Goal: Task Accomplishment & Management: Use online tool/utility

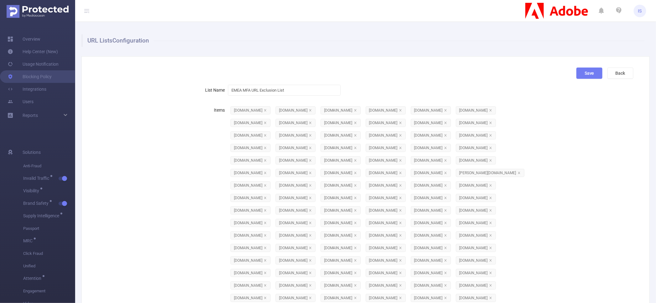
scroll to position [556, 0]
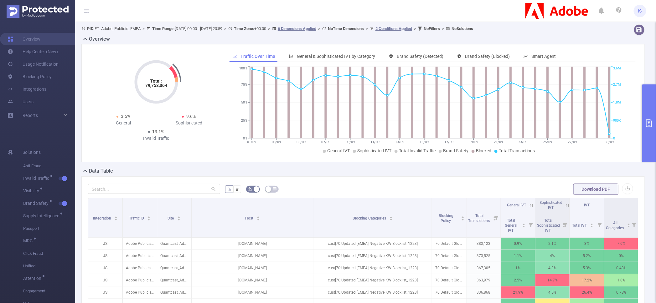
click at [646, 104] on button "primary" at bounding box center [649, 124] width 14 height 78
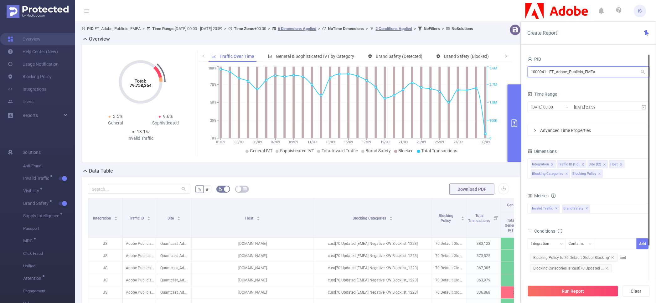
drag, startPoint x: 611, startPoint y: 71, endPoint x: 324, endPoint y: 70, distance: 286.6
click at [324, 70] on section "PID: FT_Adobe_Publicis_EMEA > Time Range: [DATE] 00:00 - [DATE] 23:59 > Time Zo…" at bounding box center [365, 228] width 581 height 412
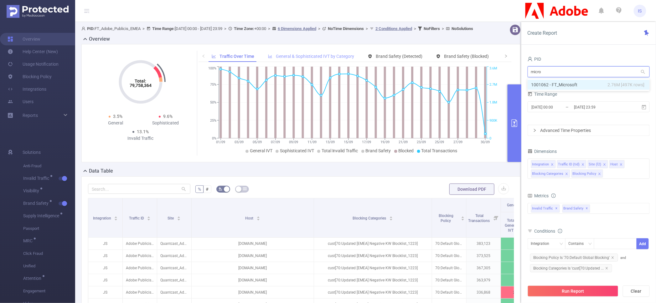
type input "micros"
click at [567, 174] on icon "icon: close" at bounding box center [566, 174] width 3 height 3
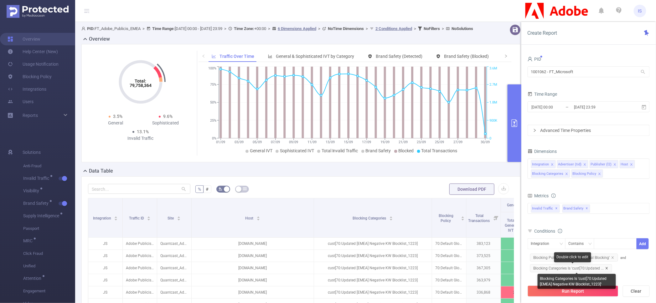
click at [606, 268] on icon "icon: close" at bounding box center [606, 268] width 3 height 3
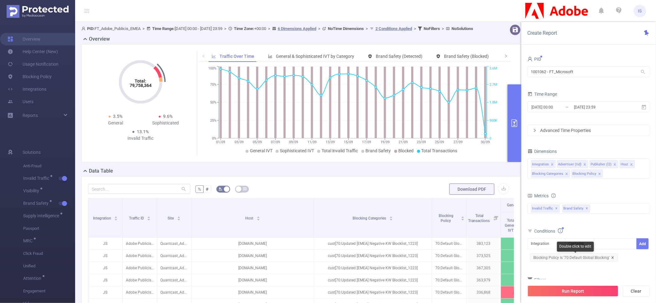
click at [611, 257] on icon "icon: close" at bounding box center [612, 257] width 3 height 3
click at [598, 173] on icon "icon: close" at bounding box center [599, 174] width 3 height 3
click at [566, 175] on icon "icon: close" at bounding box center [566, 174] width 3 height 3
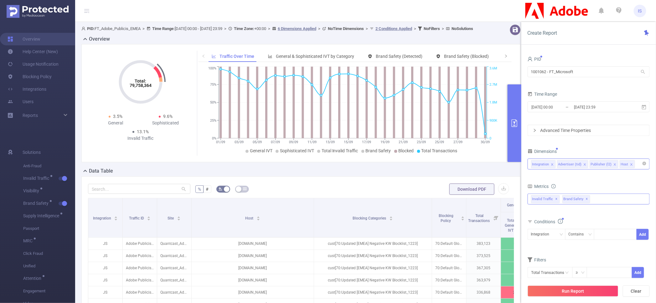
click at [606, 199] on div "Invalid Traffic ✕ Brand Safety ✕ Anti-Fraud Invalid Traffic Visibility Brand Sa…" at bounding box center [589, 199] width 122 height 11
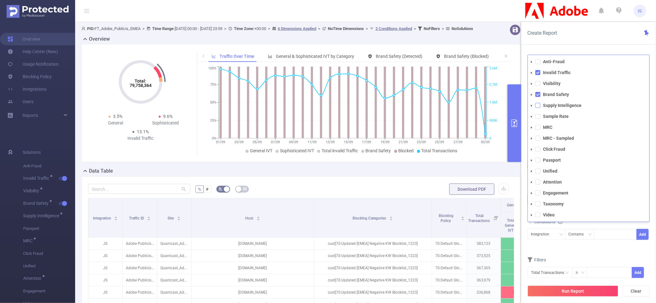
click at [537, 105] on span at bounding box center [538, 105] width 5 height 5
click at [595, 253] on form "Dimensions Integration Advertiser (tid) Publisher (l2) Host Metrics total Total…" at bounding box center [589, 216] width 122 height 139
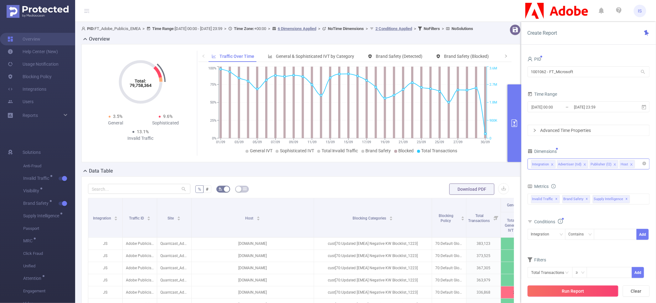
click at [586, 294] on button "Run Report" at bounding box center [573, 291] width 91 height 11
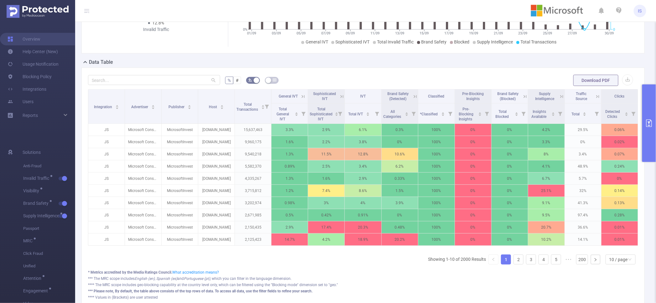
scroll to position [117, 0]
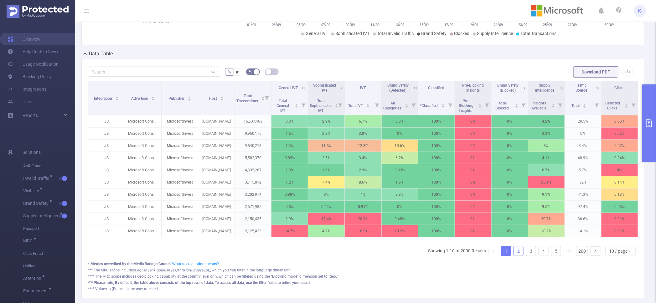
click at [514, 256] on link "2" at bounding box center [518, 251] width 9 height 9
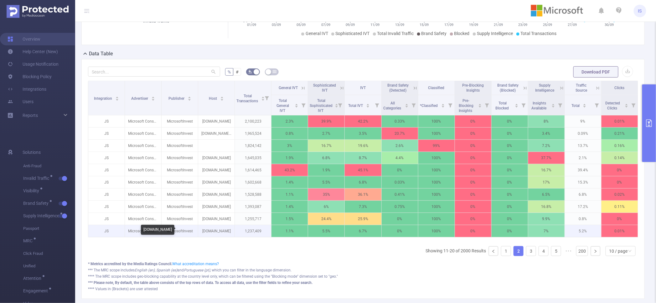
click at [221, 231] on p "[DOMAIN_NAME]" at bounding box center [216, 231] width 36 height 12
click at [220, 231] on p "[DOMAIN_NAME]" at bounding box center [216, 231] width 36 height 12
copy p "[DOMAIN_NAME]"
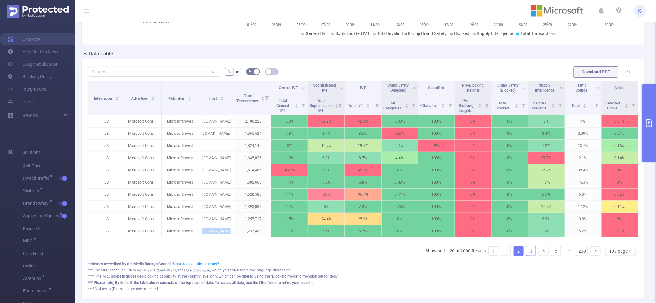
click at [526, 256] on link "3" at bounding box center [530, 251] width 9 height 9
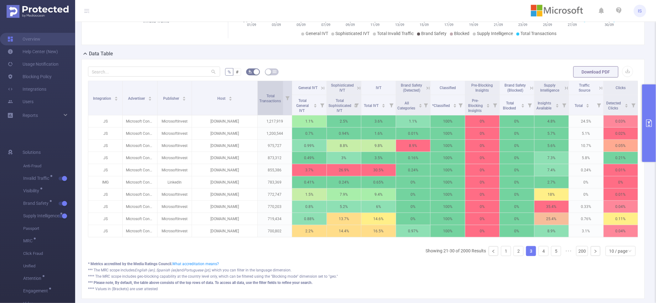
drag, startPoint x: 231, startPoint y: 104, endPoint x: 257, endPoint y: 105, distance: 25.4
click at [257, 95] on tr "Integration Advertiser Publisher Host Total Transactions General IVT Sophistica…" at bounding box center [363, 88] width 550 height 14
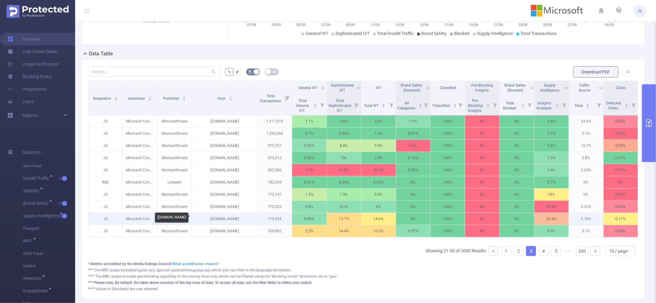
click at [230, 219] on p "[DOMAIN_NAME]" at bounding box center [224, 219] width 65 height 12
copy p "[DOMAIN_NAME]"
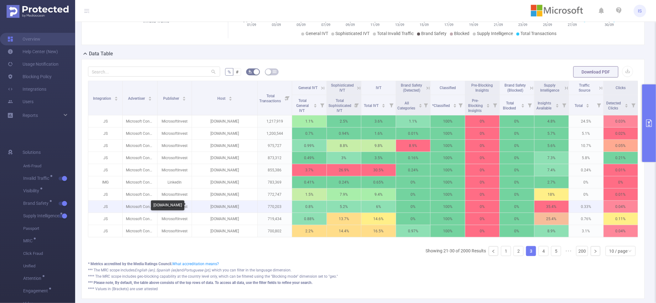
click at [222, 206] on p "[DOMAIN_NAME]" at bounding box center [224, 207] width 65 height 12
copy p "[DOMAIN_NAME]"
click at [539, 256] on link "4" at bounding box center [543, 251] width 9 height 9
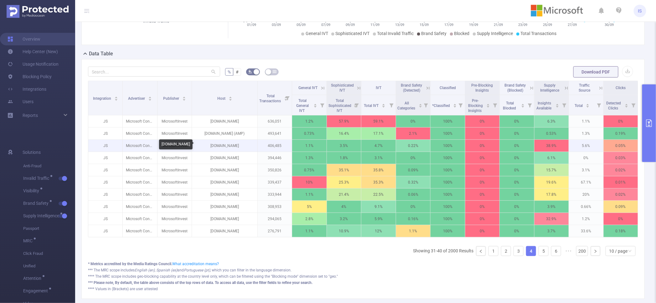
click at [222, 145] on p "[DOMAIN_NAME]" at bounding box center [224, 146] width 65 height 12
copy p "[DOMAIN_NAME]"
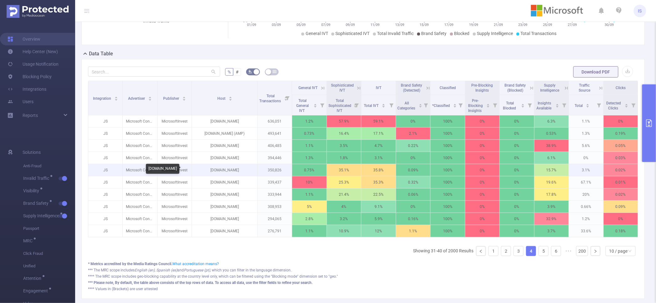
click at [232, 170] on p "[DOMAIN_NAME]" at bounding box center [224, 170] width 65 height 12
copy p "[DOMAIN_NAME]"
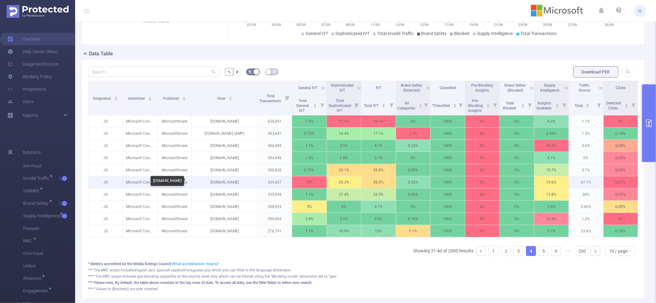
click at [225, 184] on p "[DOMAIN_NAME]" at bounding box center [224, 183] width 65 height 12
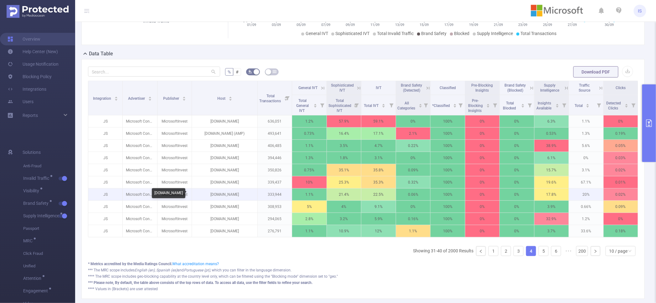
click at [226, 197] on p "[DOMAIN_NAME]" at bounding box center [224, 195] width 65 height 12
click at [221, 195] on p "[DOMAIN_NAME]" at bounding box center [224, 195] width 65 height 12
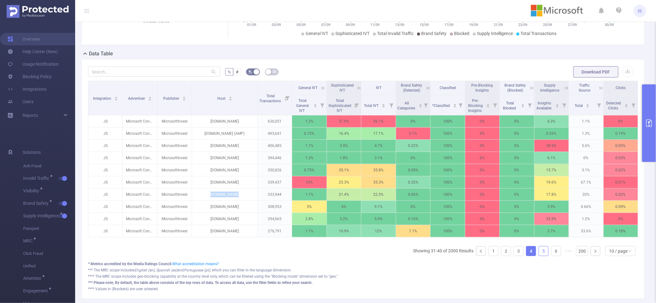
click at [541, 256] on link "5" at bounding box center [543, 251] width 9 height 9
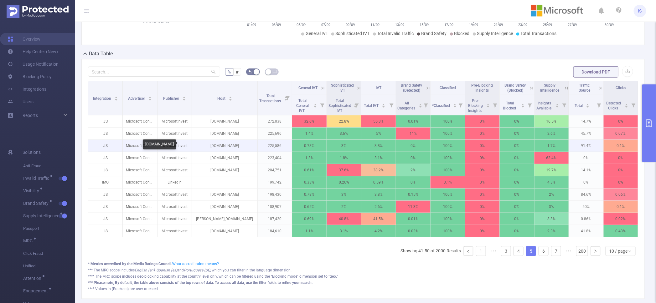
click at [228, 147] on p "[DOMAIN_NAME]" at bounding box center [224, 146] width 65 height 12
copy p "[DOMAIN_NAME]"
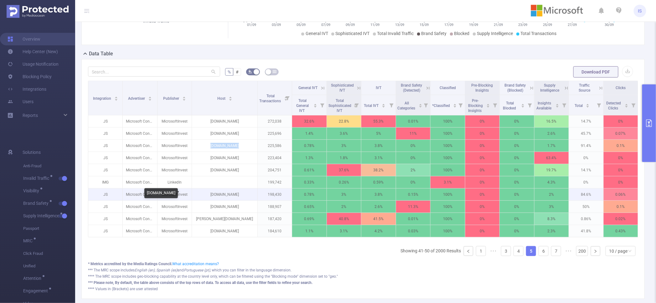
drag, startPoint x: 245, startPoint y: 194, endPoint x: 195, endPoint y: 192, distance: 49.8
click at [195, 192] on p "[DOMAIN_NAME]" at bounding box center [224, 195] width 65 height 12
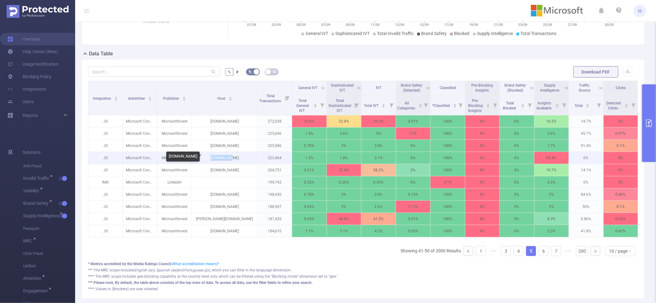
drag, startPoint x: 208, startPoint y: 153, endPoint x: 239, endPoint y: 156, distance: 31.4
click at [239, 156] on p "[DOMAIN_NAME]" at bounding box center [224, 158] width 65 height 12
copy p "[DOMAIN_NAME]"
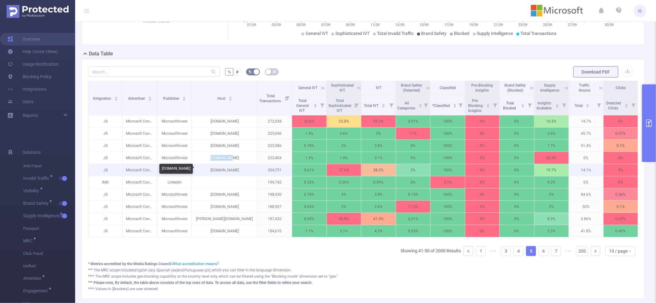
drag, startPoint x: 241, startPoint y: 172, endPoint x: 209, endPoint y: 169, distance: 32.4
click at [209, 169] on p "[DOMAIN_NAME]" at bounding box center [224, 170] width 65 height 12
copy p "[DOMAIN_NAME]"
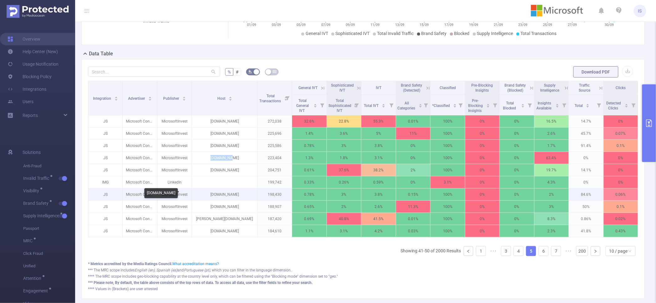
drag, startPoint x: 250, startPoint y: 195, endPoint x: 205, endPoint y: 194, distance: 45.1
click at [205, 194] on p "[DOMAIN_NAME]" at bounding box center [224, 195] width 65 height 12
copy p "[DOMAIN_NAME]"
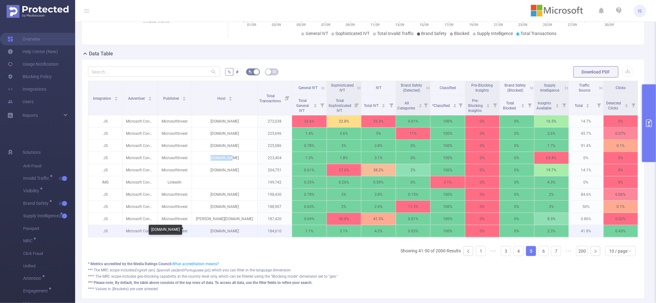
drag, startPoint x: 246, startPoint y: 230, endPoint x: 196, endPoint y: 230, distance: 50.7
click at [196, 230] on p "[DOMAIN_NAME]" at bounding box center [224, 231] width 65 height 12
copy p "[DOMAIN_NAME]"
click at [542, 256] on link "6" at bounding box center [543, 251] width 9 height 9
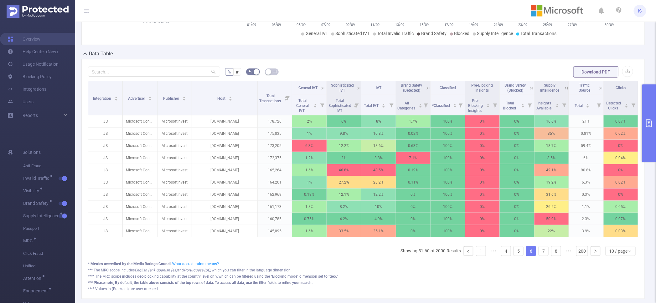
click at [647, 99] on button "primary" at bounding box center [649, 124] width 14 height 78
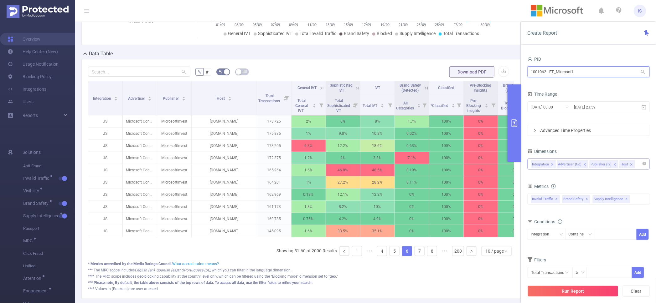
drag, startPoint x: 585, startPoint y: 72, endPoint x: 502, endPoint y: 66, distance: 83.8
click at [502, 66] on section "PID: FT_Microsoft > Time Range: [DATE] 00:00 - [DATE] 23:59 > Time Zone: +00:00…" at bounding box center [365, 107] width 581 height 407
type input "mazda"
click at [579, 85] on li "1001010 - FT_Mazda 27M [15M rows]" at bounding box center [589, 85] width 122 height 10
click at [574, 111] on input "[DATE] 23:59" at bounding box center [598, 107] width 51 height 8
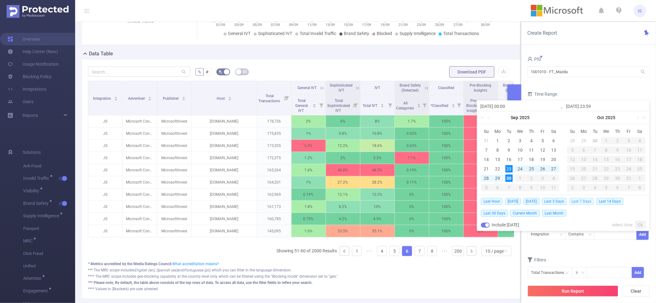
click at [585, 203] on span "Last 7 Days" at bounding box center [581, 201] width 25 height 7
type input "[DATE] 00:00"
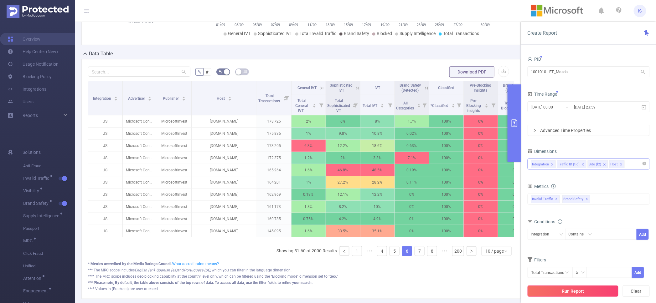
click at [585, 293] on button "Run Report" at bounding box center [573, 291] width 91 height 11
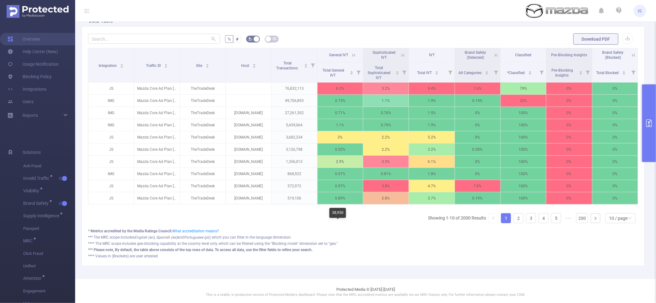
scroll to position [158, 0]
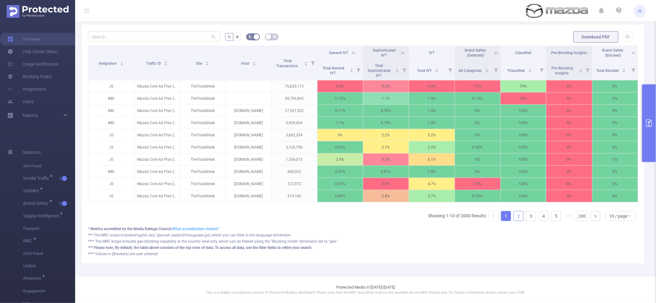
click at [514, 216] on link "2" at bounding box center [518, 216] width 9 height 9
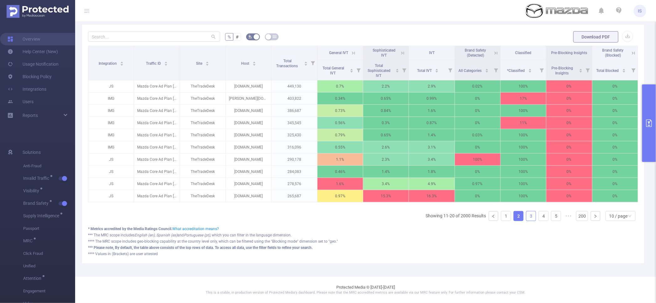
click at [526, 218] on link "3" at bounding box center [530, 216] width 9 height 9
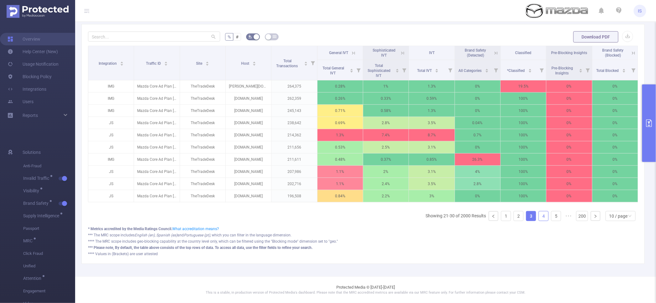
click at [539, 216] on link "4" at bounding box center [543, 216] width 9 height 9
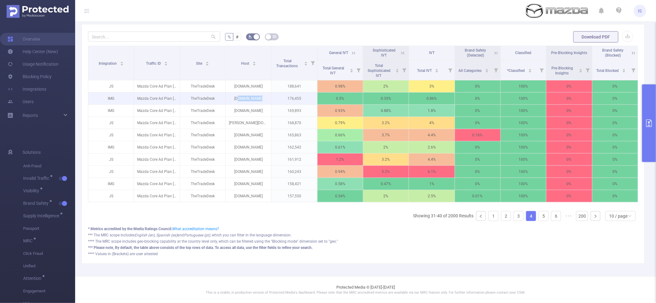
drag, startPoint x: 234, startPoint y: 92, endPoint x: 275, endPoint y: 93, distance: 41.7
click at [275, 93] on tr "IMG Mazda Core Ad Plan [28013] TheTradeDesk [DOMAIN_NAME] 176,455 0.5% 0.35% 0.…" at bounding box center [363, 99] width 550 height 12
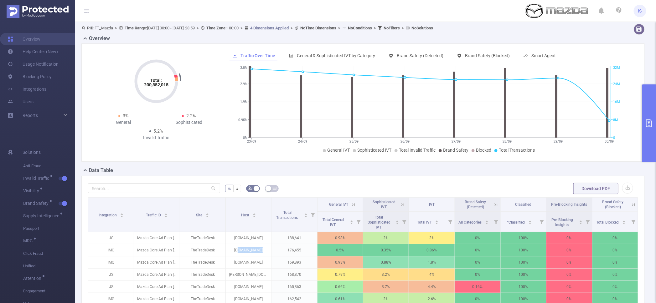
scroll to position [0, 0]
click at [648, 87] on button "primary" at bounding box center [649, 124] width 14 height 78
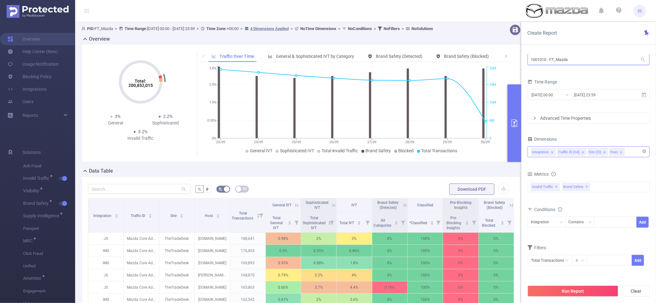
drag, startPoint x: 574, startPoint y: 58, endPoint x: 520, endPoint y: 52, distance: 54.5
click at [520, 52] on section "PID: FT_Mazda > Time Range: [DATE] 00:00 - [DATE] 23:59 > Time Zone: +00:00 > 4…" at bounding box center [365, 225] width 581 height 407
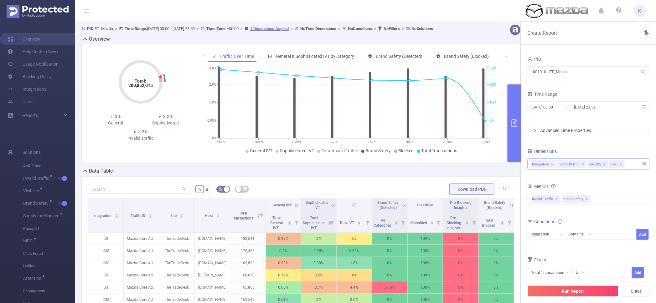
click at [551, 80] on div "PID 1001010 - FT_Mazda 1001010 - FT_Mazda" at bounding box center [589, 69] width 122 height 28
click at [556, 72] on input "1001010 - FT_Mazda" at bounding box center [589, 71] width 122 height 11
click at [550, 118] on form "PID 1001010 - FT_Mazda 1001010 - FT_Mazda Time Range [DATE] 00:00 _ [DATE] 23:5…" at bounding box center [589, 95] width 122 height 81
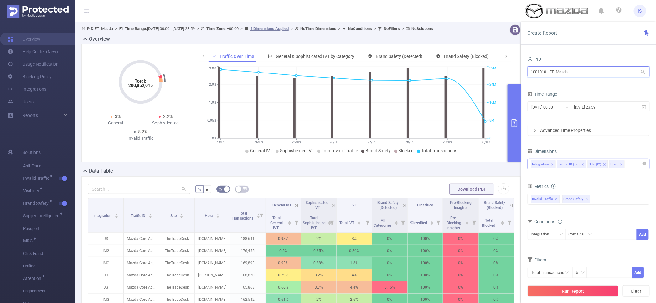
click at [553, 73] on input "1001010 - FT_Mazda" at bounding box center [589, 71] width 122 height 11
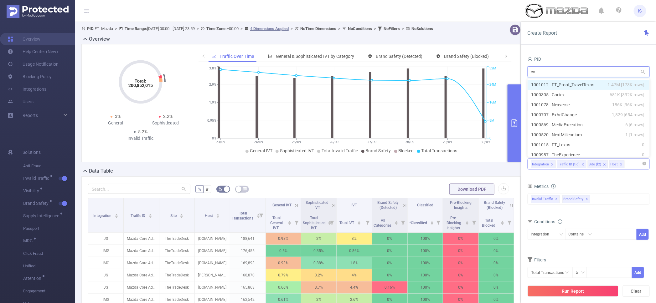
type input "exa"
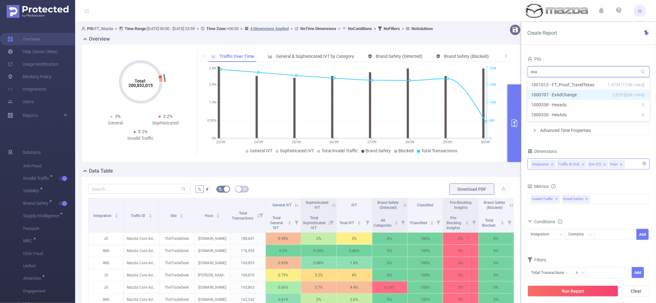
click at [562, 95] on li "1000707 - ExAdChange 1,829 [654 rows]" at bounding box center [589, 95] width 122 height 10
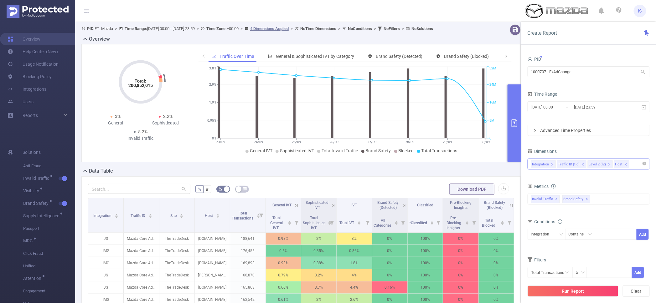
click at [608, 165] on icon "icon: close" at bounding box center [609, 164] width 2 height 2
click at [562, 293] on button "Run Report" at bounding box center [573, 291] width 91 height 11
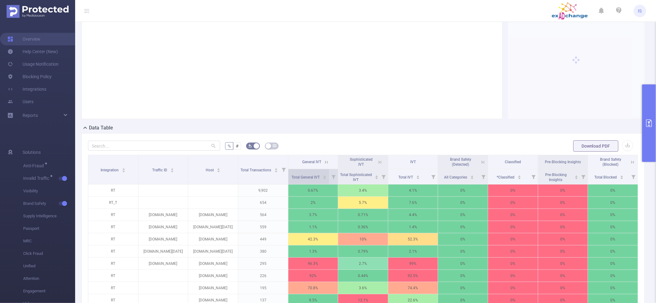
scroll to position [78, 0]
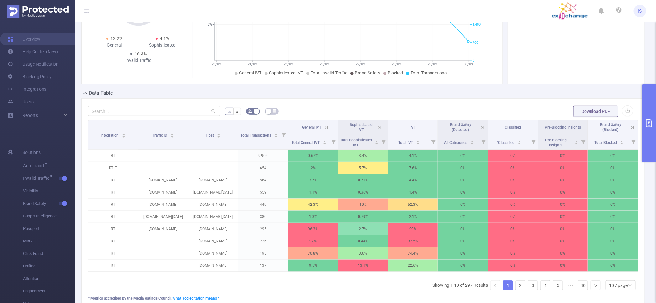
click at [646, 115] on button "primary" at bounding box center [649, 124] width 14 height 78
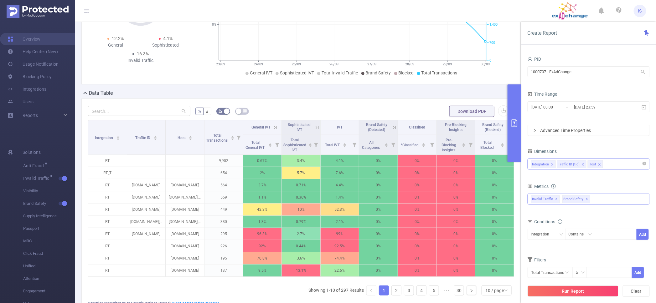
click at [594, 195] on div "Invalid Traffic ✕ Brand Safety ✕ Anti-Fraud Invalid Traffic Visibility Brand Sa…" at bounding box center [589, 199] width 122 height 11
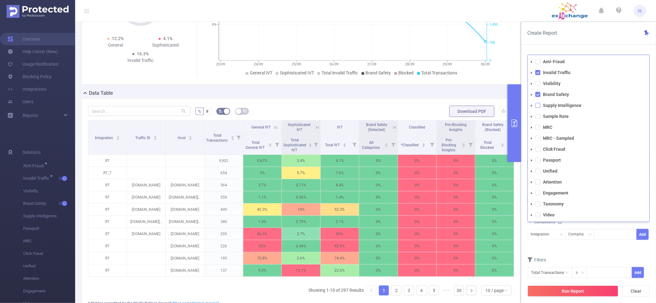
click at [536, 106] on span at bounding box center [538, 105] width 5 height 5
click at [571, 289] on button "Run Report" at bounding box center [573, 291] width 91 height 11
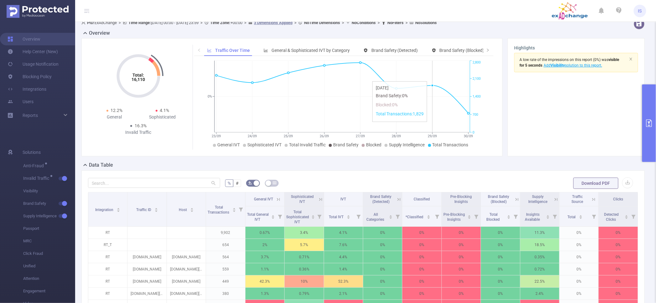
drag, startPoint x: 449, startPoint y: 78, endPoint x: 388, endPoint y: 163, distance: 104.9
click at [388, 163] on div "Data Table" at bounding box center [365, 166] width 568 height 9
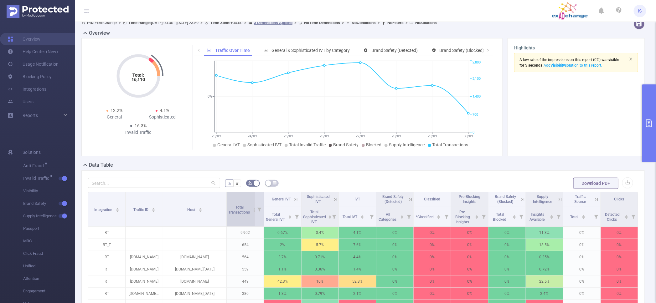
drag, startPoint x: 204, startPoint y: 196, endPoint x: 224, endPoint y: 199, distance: 20.9
click at [225, 199] on span at bounding box center [226, 210] width 3 height 34
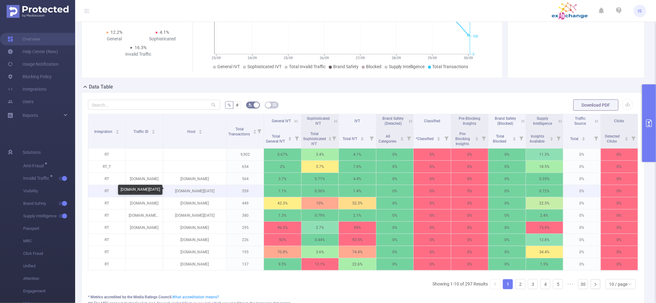
click at [194, 191] on p "[DOMAIN_NAME][DATE]" at bounding box center [194, 191] width 63 height 12
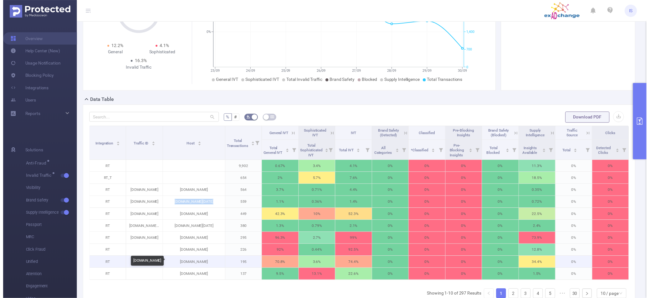
scroll to position [158, 0]
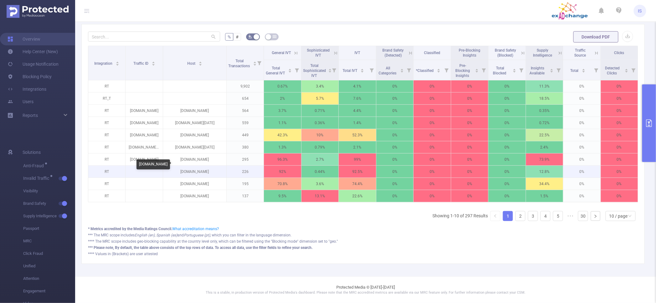
click at [192, 166] on p "[DOMAIN_NAME]" at bounding box center [194, 172] width 63 height 12
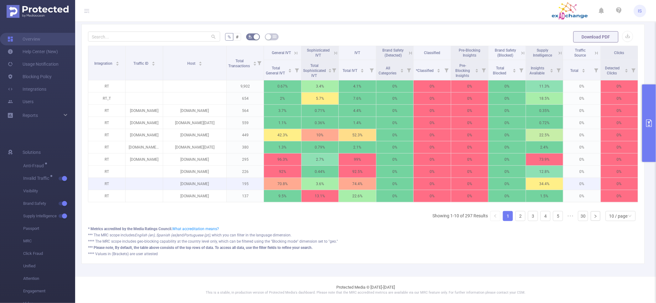
click at [197, 178] on p "[DOMAIN_NAME]" at bounding box center [194, 184] width 63 height 12
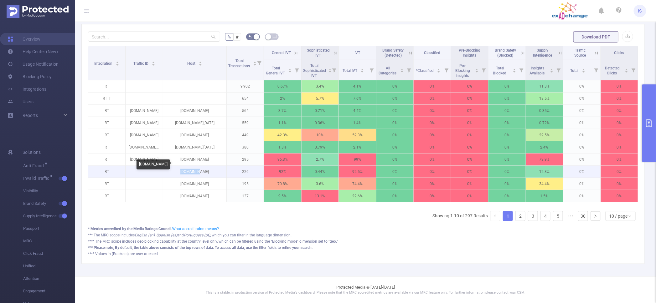
drag, startPoint x: 206, startPoint y: 165, endPoint x: 182, endPoint y: 162, distance: 24.1
click at [182, 166] on p "[DOMAIN_NAME]" at bounding box center [194, 172] width 63 height 12
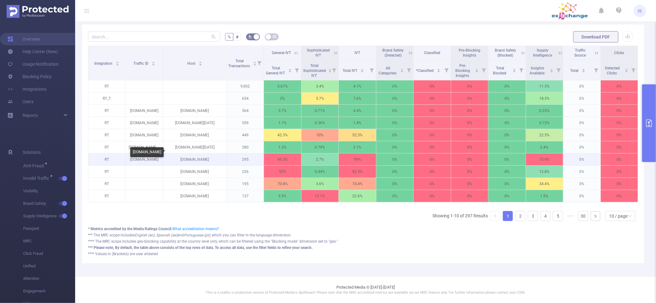
click at [198, 154] on p "[DOMAIN_NAME]" at bounding box center [194, 160] width 63 height 12
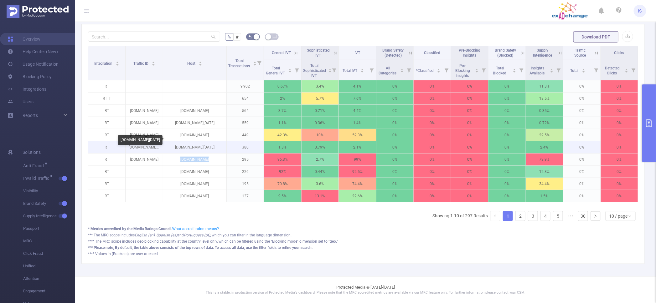
drag, startPoint x: 174, startPoint y: 142, endPoint x: 216, endPoint y: 137, distance: 42.0
click at [216, 142] on p "[DOMAIN_NAME][DATE]" at bounding box center [194, 148] width 63 height 12
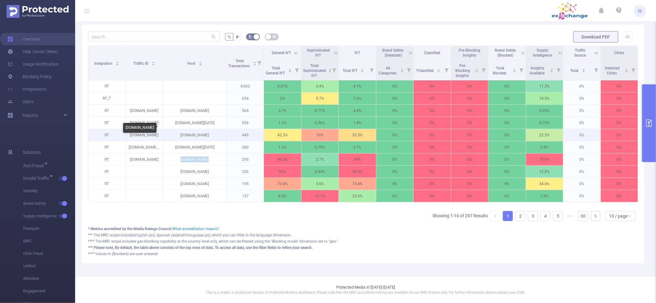
drag, startPoint x: 178, startPoint y: 128, endPoint x: 213, endPoint y: 127, distance: 35.4
click at [213, 129] on p "[DOMAIN_NAME]" at bounding box center [194, 135] width 63 height 12
click at [653, 99] on button "primary" at bounding box center [649, 124] width 14 height 78
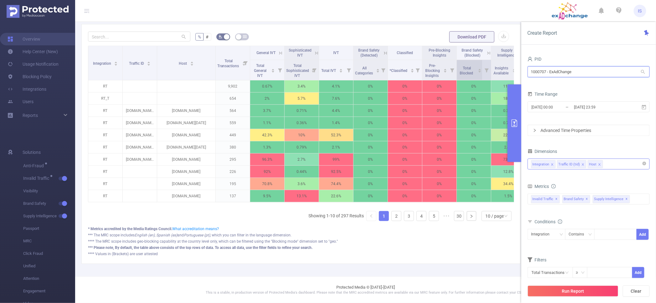
drag, startPoint x: 591, startPoint y: 75, endPoint x: 459, endPoint y: 73, distance: 131.9
click at [459, 73] on section "PID: ExAdChange > Time Range: [DATE] 00:00 - [DATE] 23:59 > Time Zone: +00:00 >…" at bounding box center [365, 72] width 581 height 407
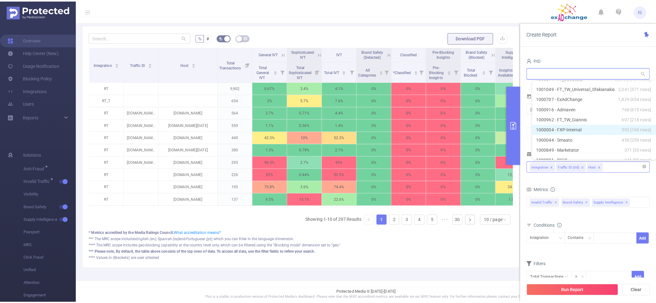
scroll to position [979, 0]
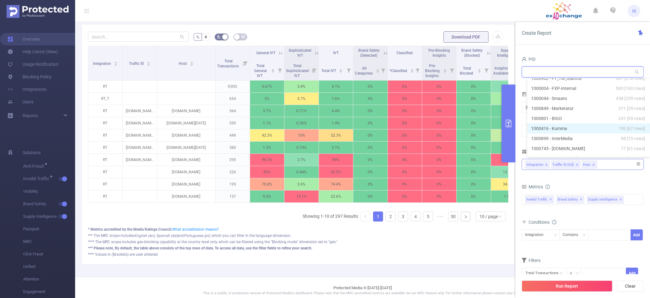
click at [565, 129] on li "1000416 - Kumma 150 [67 rows]" at bounding box center [589, 128] width 123 height 10
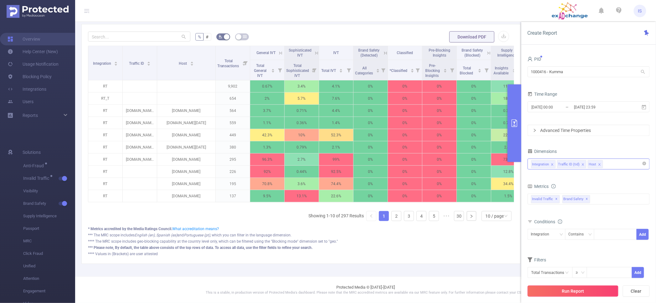
click at [589, 290] on button "Run Report" at bounding box center [573, 291] width 91 height 11
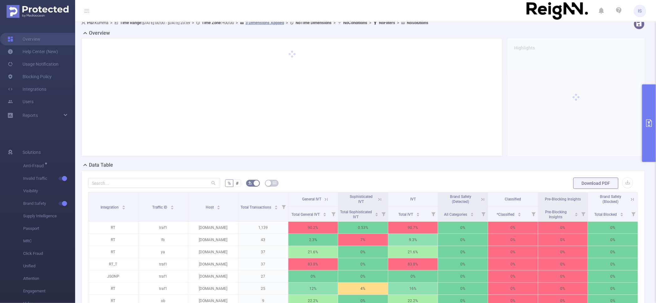
scroll to position [84, 0]
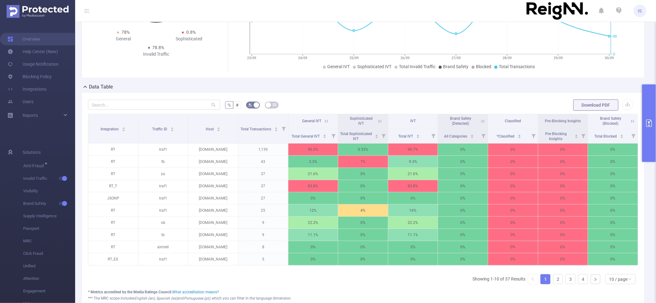
click at [646, 106] on button "primary" at bounding box center [649, 124] width 14 height 78
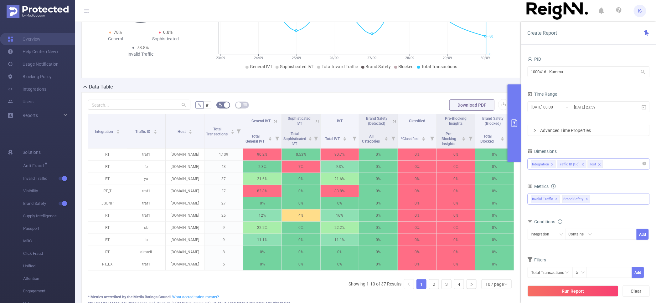
click at [604, 199] on div "Invalid Traffic ✕ Brand Safety ✕ Anti-Fraud Invalid Traffic Visibility Brand Sa…" at bounding box center [589, 199] width 122 height 11
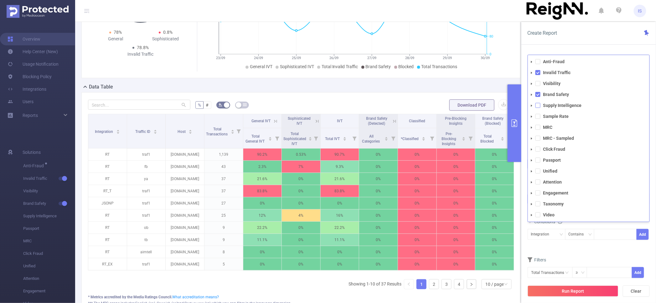
click at [540, 106] on span at bounding box center [538, 105] width 5 height 5
click at [580, 288] on button "Run Report" at bounding box center [573, 291] width 91 height 11
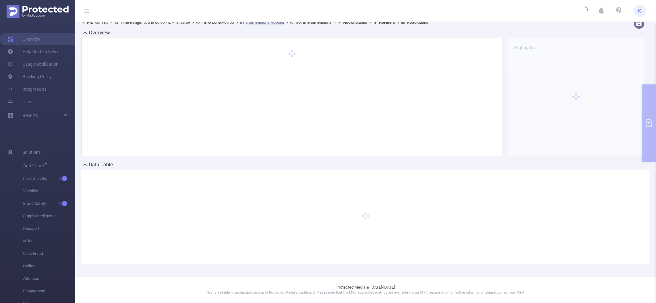
scroll to position [6, 0]
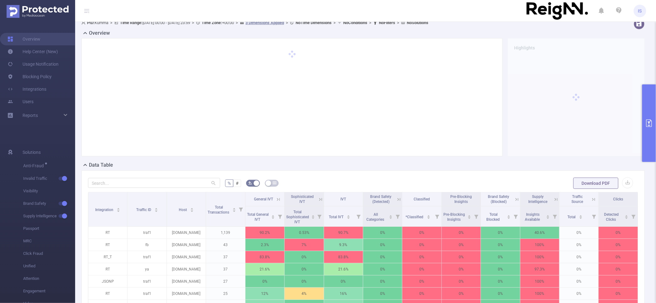
scroll to position [123, 0]
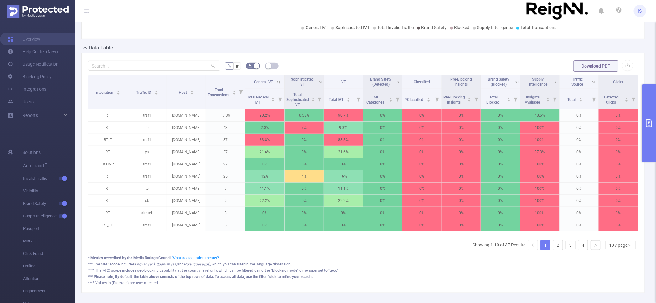
click at [651, 132] on button "primary" at bounding box center [649, 124] width 14 height 78
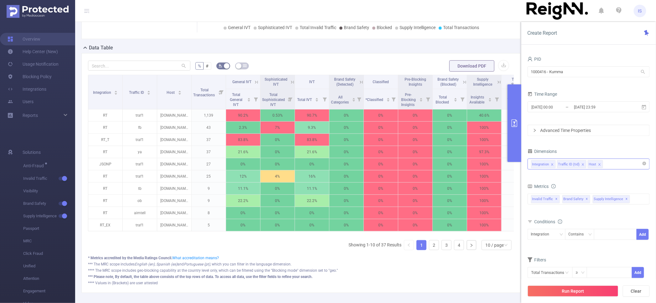
click at [582, 164] on icon "icon: close" at bounding box center [583, 164] width 3 height 3
click at [586, 287] on button "Run Report" at bounding box center [573, 291] width 91 height 11
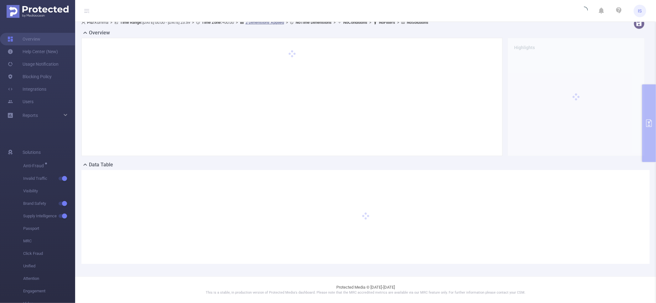
scroll to position [6, 0]
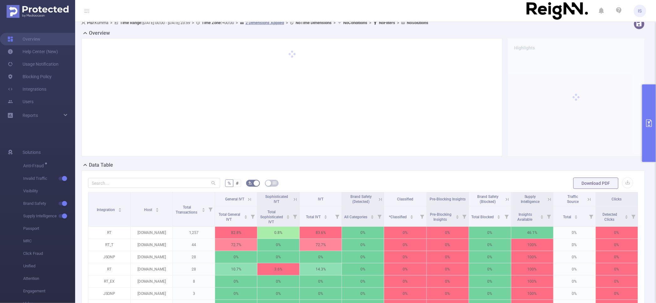
scroll to position [84, 0]
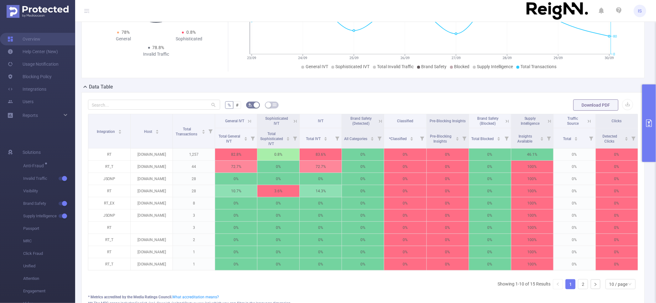
click at [547, 123] on icon at bounding box center [550, 122] width 6 height 6
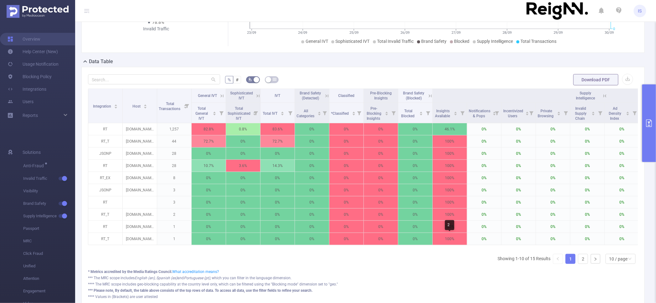
scroll to position [123, 0]
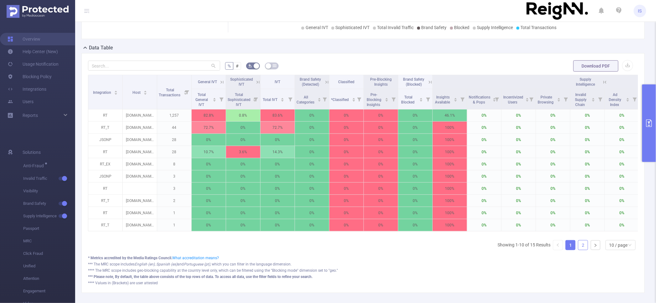
click at [578, 250] on link "2" at bounding box center [582, 245] width 9 height 9
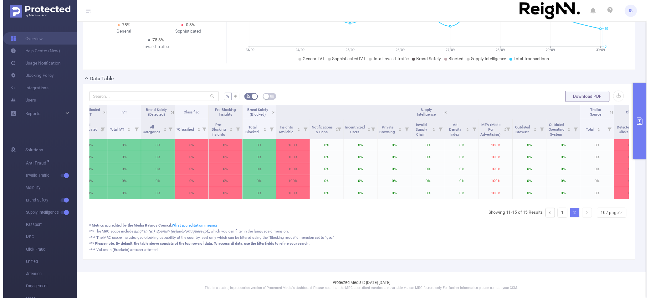
scroll to position [0, 0]
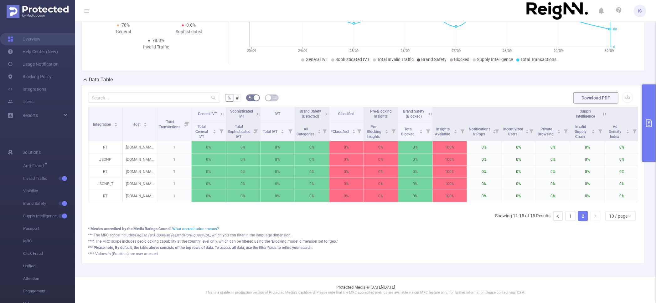
click at [646, 95] on button "primary" at bounding box center [649, 124] width 14 height 78
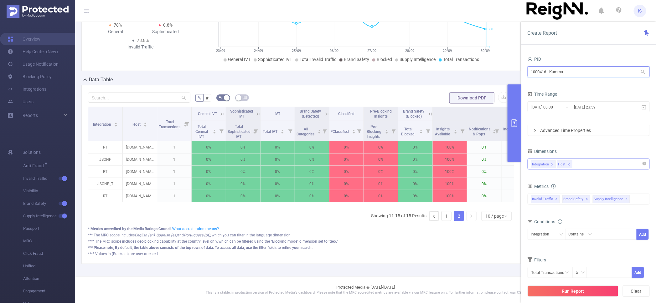
drag, startPoint x: 594, startPoint y: 74, endPoint x: 417, endPoint y: 60, distance: 178.1
click at [417, 60] on section "PID: Kumma > Time Range: [DATE] 00:00 - [DATE] 23:59 > Time Zone: +00:00 > 2 Di…" at bounding box center [365, 103] width 581 height 346
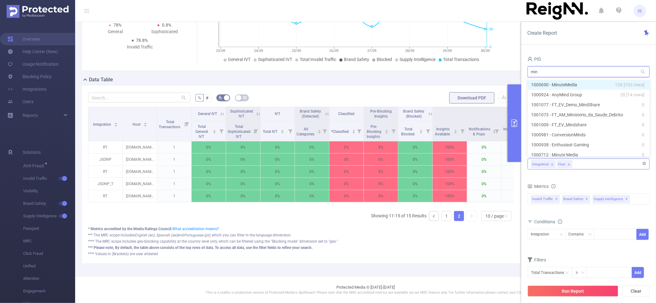
scroll to position [97, 0]
type input "minu"
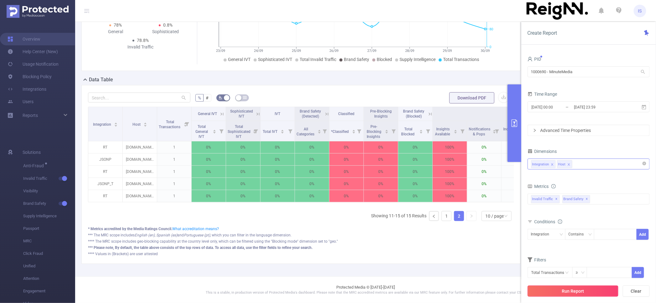
click at [574, 293] on button "Run Report" at bounding box center [573, 291] width 91 height 11
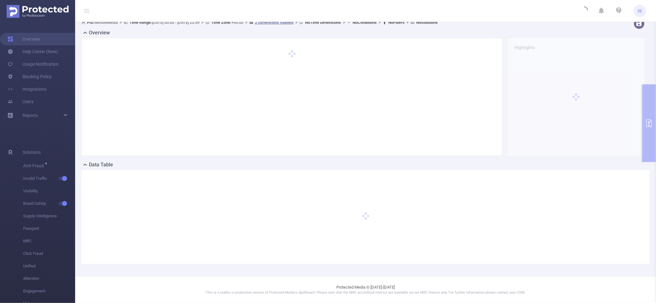
scroll to position [6, 0]
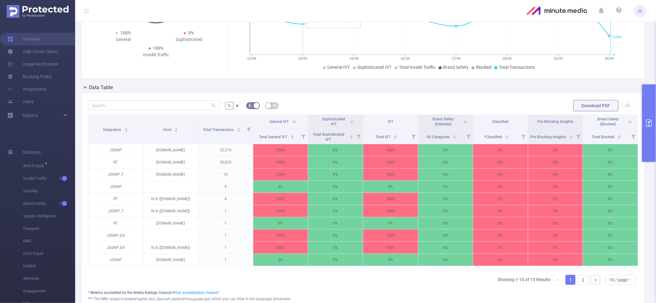
scroll to position [84, 0]
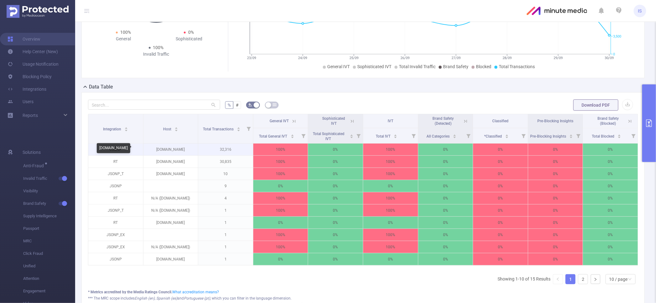
drag, startPoint x: 167, startPoint y: 149, endPoint x: 189, endPoint y: 147, distance: 23.0
click at [189, 147] on p "[DOMAIN_NAME]" at bounding box center [170, 150] width 55 height 12
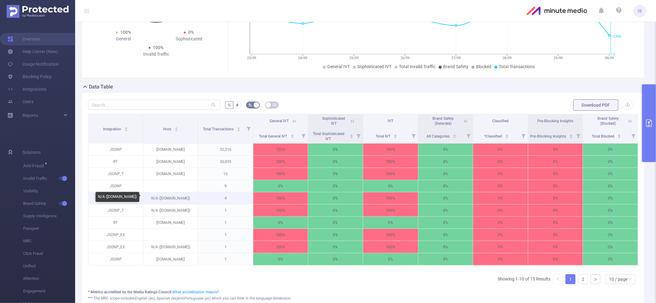
drag, startPoint x: 160, startPoint y: 198, endPoint x: 186, endPoint y: 200, distance: 26.4
click at [186, 200] on p "N/A ([DOMAIN_NAME])" at bounding box center [170, 199] width 55 height 12
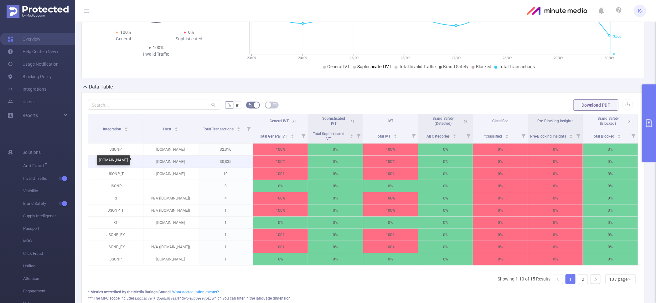
drag, startPoint x: 166, startPoint y: 161, endPoint x: 190, endPoint y: 163, distance: 24.2
click at [190, 163] on p "[DOMAIN_NAME]" at bounding box center [170, 162] width 55 height 12
drag, startPoint x: 189, startPoint y: 163, endPoint x: 167, endPoint y: 162, distance: 21.9
click at [167, 162] on p "[DOMAIN_NAME]" at bounding box center [170, 162] width 55 height 12
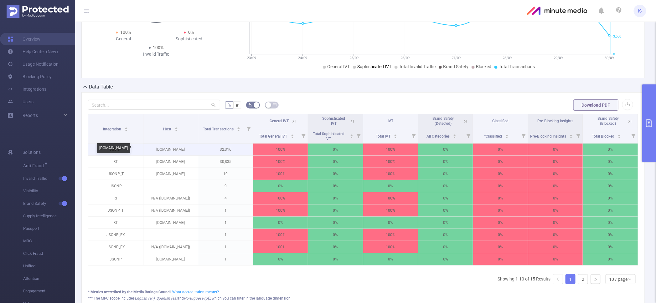
click at [164, 148] on p "[DOMAIN_NAME]" at bounding box center [170, 150] width 55 height 12
click at [649, 99] on button "primary" at bounding box center [649, 124] width 14 height 78
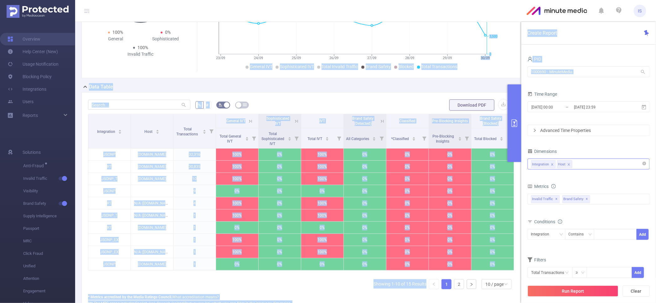
drag, startPoint x: 594, startPoint y: 78, endPoint x: 469, endPoint y: 60, distance: 126.2
click at [469, 60] on section "PID: MinuteMedia > Time Range: [DATE] 00:00 - [DATE] 23:59 > Time Zone: +00:00 …" at bounding box center [365, 141] width 581 height 407
click at [567, 71] on input "1000690 - MinuteMedia" at bounding box center [589, 71] width 122 height 11
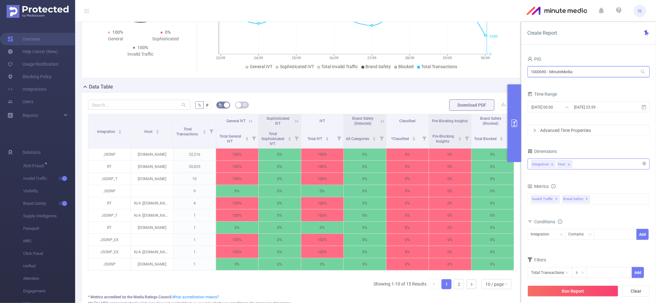
click at [567, 71] on input "1000690 - MinuteMedia" at bounding box center [589, 71] width 122 height 11
paste input "Volcera"
type input "Volcera"
click at [557, 85] on li "1000951 - Volcera 0" at bounding box center [589, 85] width 122 height 10
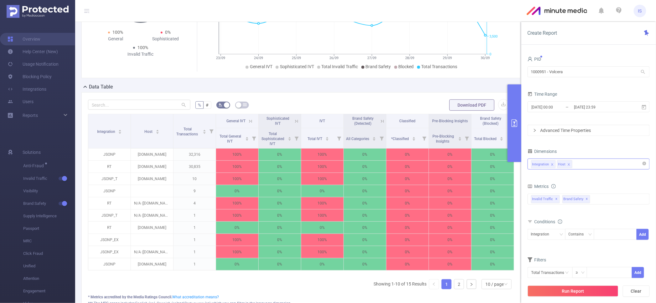
click at [593, 167] on div "Integration Host" at bounding box center [588, 164] width 115 height 10
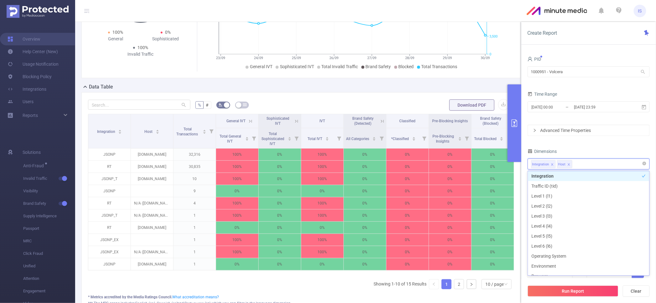
click at [593, 167] on div "Integration Host" at bounding box center [588, 164] width 115 height 10
click at [595, 156] on div "Dimensions" at bounding box center [589, 152] width 122 height 10
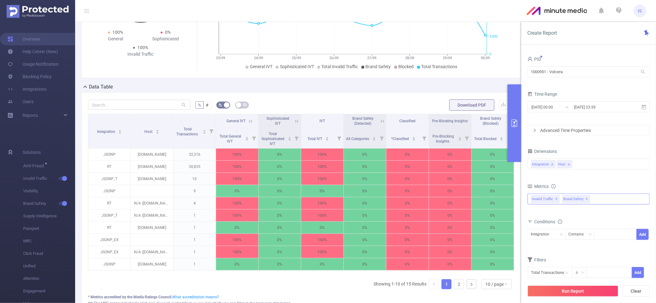
click at [599, 199] on div "Invalid Traffic ✕ Brand Safety ✕ Anti-Fraud Invalid Traffic Visibility Brand Sa…" at bounding box center [589, 199] width 122 height 11
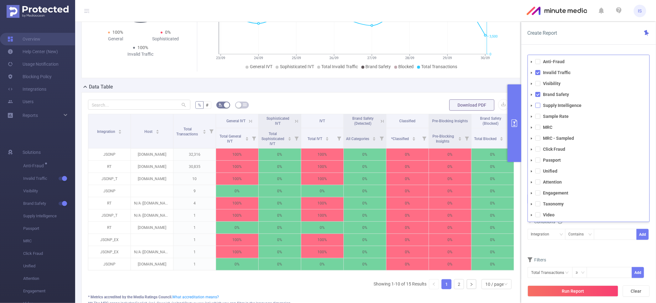
click at [538, 106] on span at bounding box center [538, 105] width 5 height 5
click at [582, 288] on button "Run Report" at bounding box center [573, 291] width 91 height 11
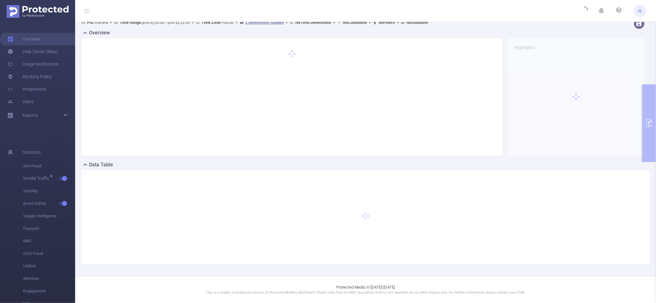
scroll to position [6, 0]
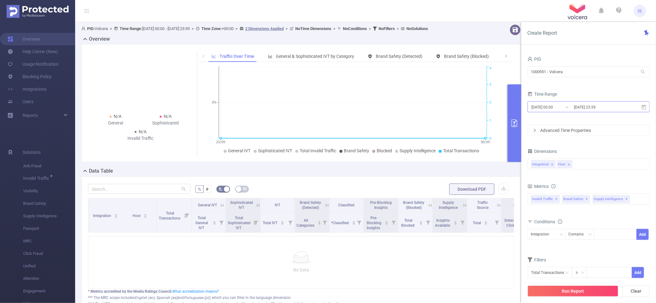
click at [547, 106] on input "[DATE] 00:00" at bounding box center [556, 107] width 51 height 8
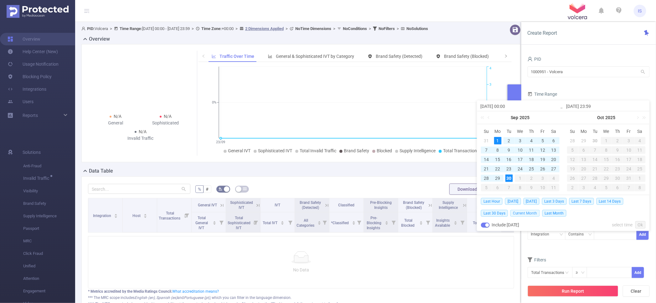
click at [522, 212] on span "Current Month" at bounding box center [524, 213] width 29 height 7
type input "[DATE] 00:00"
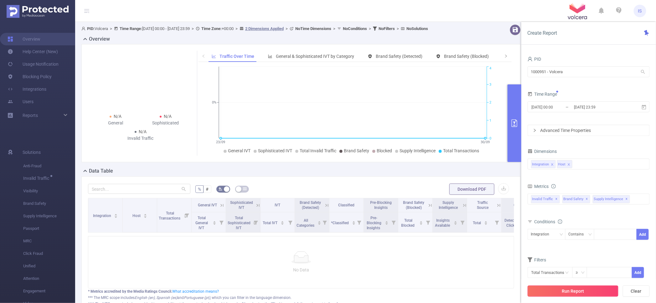
click at [566, 293] on button "Run Report" at bounding box center [573, 291] width 91 height 11
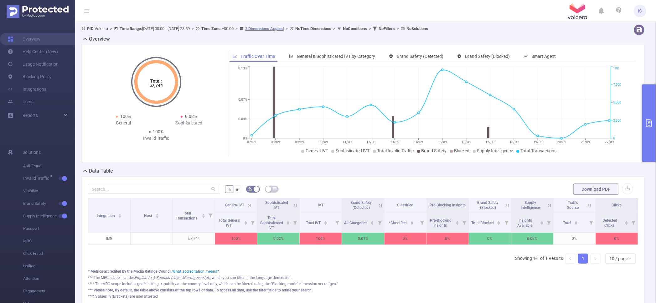
click at [646, 99] on button "primary" at bounding box center [649, 124] width 14 height 78
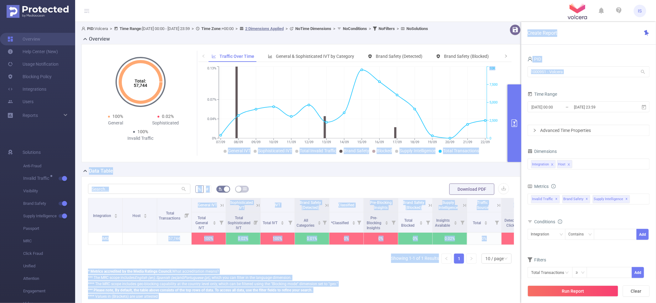
drag, startPoint x: 585, startPoint y: 66, endPoint x: 430, endPoint y: 64, distance: 154.4
click at [430, 64] on section "PID: Volcera > Time Range: [DATE] 00:00 - [DATE] 23:59 > Time Zone: +00:00 > 2 …" at bounding box center [365, 171] width 581 height 298
click at [553, 71] on input "1000951 - Volcera" at bounding box center [589, 71] width 122 height 11
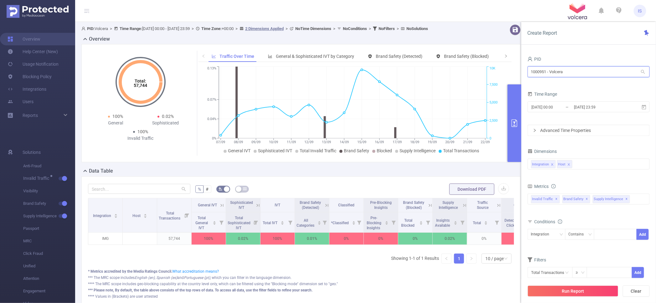
click at [553, 71] on input "1000951 - Volcera" at bounding box center [589, 71] width 122 height 11
paste input "Adwmg"
type input "Adwmg"
click at [557, 83] on li "1000804 - Adwmg 4,768 [705 rows]" at bounding box center [589, 85] width 122 height 10
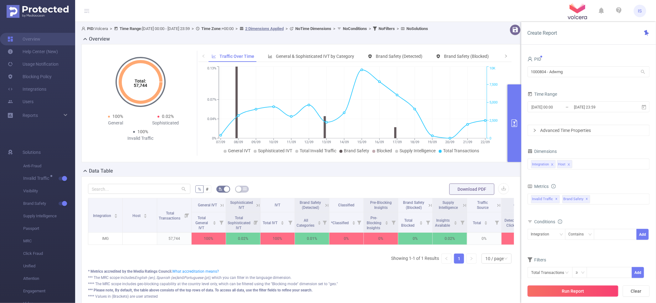
click at [564, 290] on button "Run Report" at bounding box center [573, 291] width 91 height 11
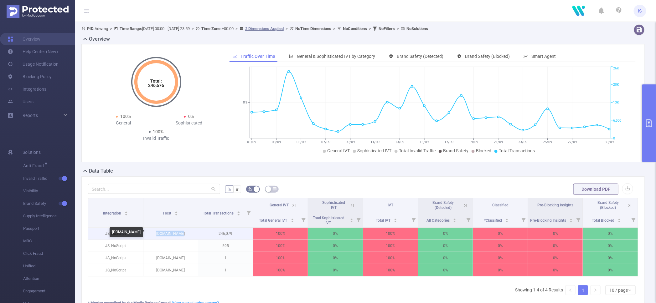
drag, startPoint x: 189, startPoint y: 234, endPoint x: 149, endPoint y: 229, distance: 40.4
click at [149, 229] on p "[DOMAIN_NAME]" at bounding box center [170, 234] width 55 height 12
click at [649, 137] on button "primary" at bounding box center [649, 124] width 14 height 78
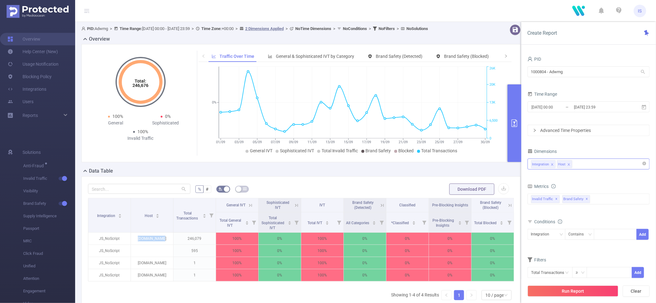
click at [584, 165] on div "Integration Host" at bounding box center [588, 164] width 115 height 10
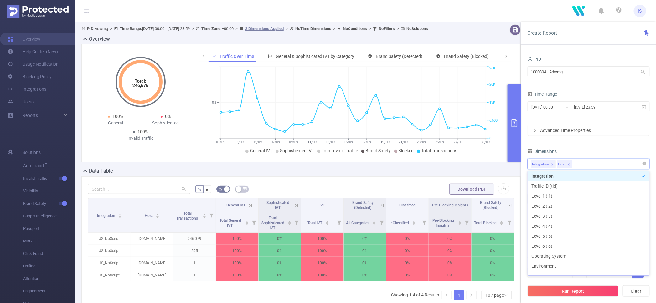
click at [583, 165] on div "Integration Host" at bounding box center [588, 164] width 115 height 10
click at [583, 147] on div "Dimensions" at bounding box center [589, 152] width 122 height 10
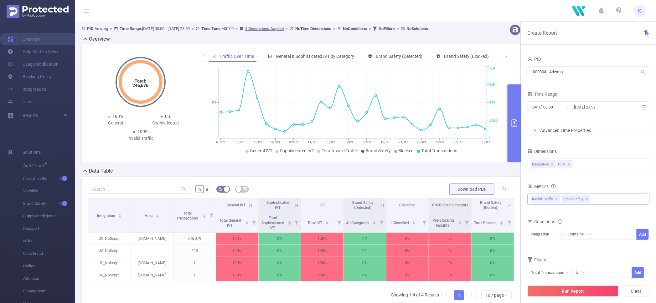
click at [607, 201] on div "Invalid Traffic ✕ Brand Safety ✕ Anti-Fraud Invalid Traffic Visibility Brand Sa…" at bounding box center [589, 199] width 122 height 11
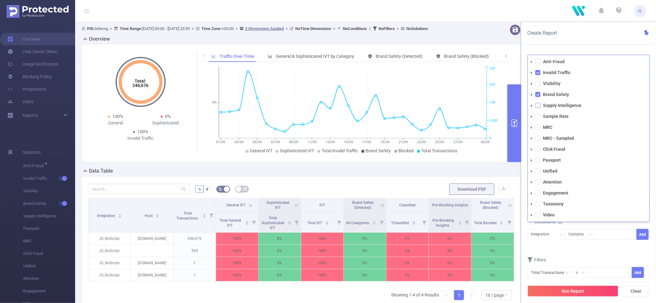
click at [540, 106] on span at bounding box center [538, 105] width 5 height 5
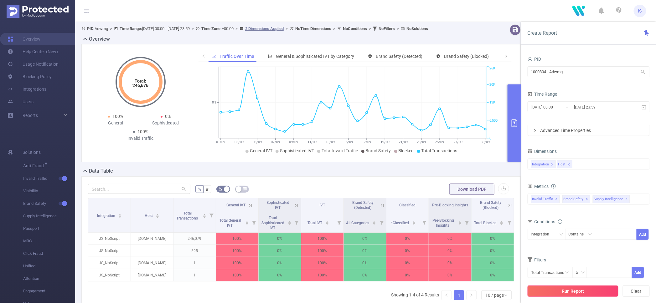
click at [563, 290] on button "Run Report" at bounding box center [573, 291] width 91 height 11
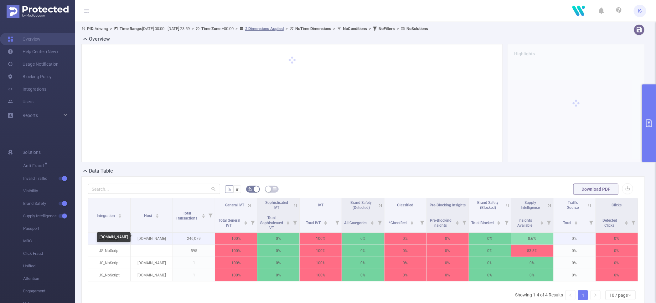
click at [145, 237] on p "[DOMAIN_NAME]" at bounding box center [152, 239] width 42 height 12
click at [145, 235] on p "[DOMAIN_NAME]" at bounding box center [152, 239] width 42 height 12
click at [148, 237] on p "[DOMAIN_NAME]" at bounding box center [152, 239] width 42 height 12
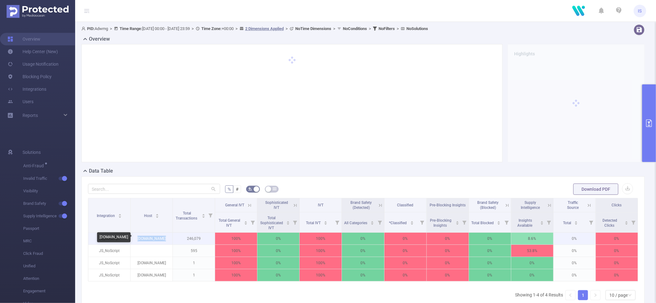
click at [148, 237] on p "[DOMAIN_NAME]" at bounding box center [152, 239] width 42 height 12
drag, startPoint x: 171, startPoint y: 230, endPoint x: 171, endPoint y: 227, distance: 3.2
click at [171, 213] on tr "Integration Host Total Transactions General IVT Sophisticated IVT IVT Brand Saf…" at bounding box center [363, 206] width 550 height 14
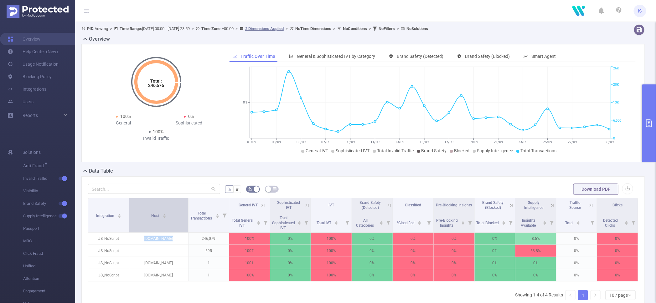
drag, startPoint x: 171, startPoint y: 227, endPoint x: 185, endPoint y: 227, distance: 14.1
click at [185, 227] on th "Host" at bounding box center [158, 216] width 59 height 34
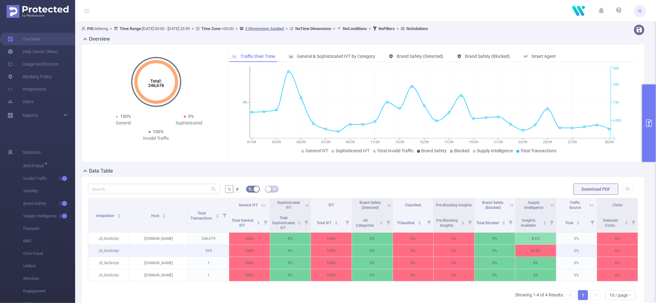
drag, startPoint x: 173, startPoint y: 234, endPoint x: 171, endPoint y: 246, distance: 11.5
click at [171, 246] on table "Integration Host Total Transactions General IVT Sophisticated IVT IVT Brand Saf…" at bounding box center [363, 240] width 550 height 84
click at [164, 240] on p "[DOMAIN_NAME]" at bounding box center [158, 239] width 59 height 12
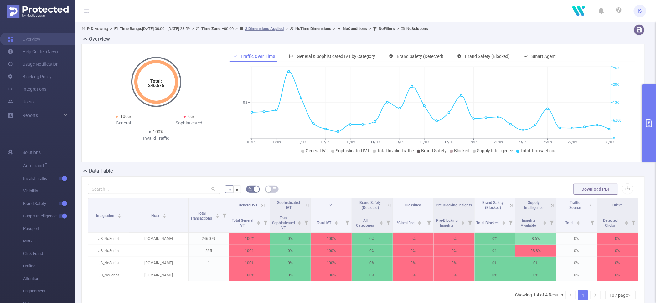
click at [550, 205] on icon at bounding box center [553, 206] width 6 height 6
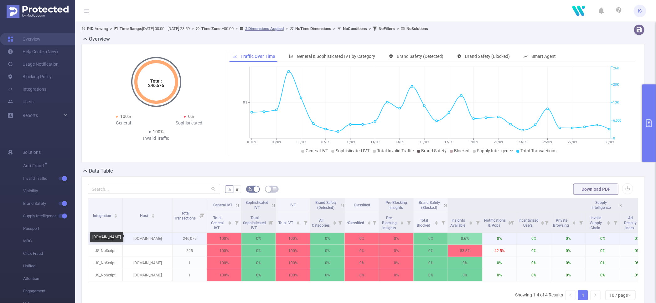
click at [147, 237] on p "[DOMAIN_NAME]" at bounding box center [147, 239] width 49 height 12
click at [652, 98] on button "primary" at bounding box center [649, 124] width 14 height 78
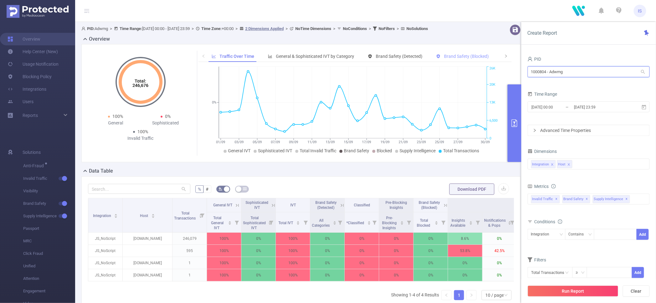
drag, startPoint x: 582, startPoint y: 72, endPoint x: 474, endPoint y: 62, distance: 108.9
click at [474, 62] on section "PID: Adwmg > Time Range: [DATE] 00:00 - [DATE] 23:59 > Time Zone: +00:00 > 2 Di…" at bounding box center [365, 189] width 581 height 334
paste input "couponroller"
type input "couponroller"
click at [561, 86] on li "1000947 - couponroller 15K [5,417 rows]" at bounding box center [589, 85] width 122 height 10
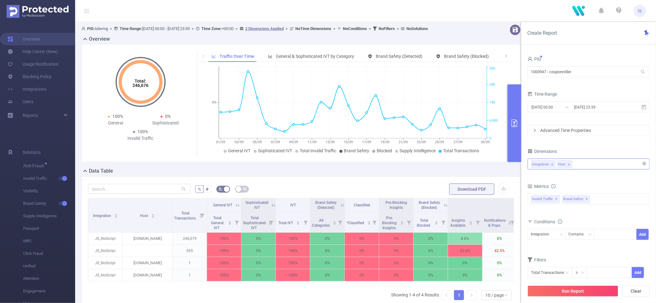
click at [587, 165] on div "Integration Host" at bounding box center [588, 164] width 115 height 10
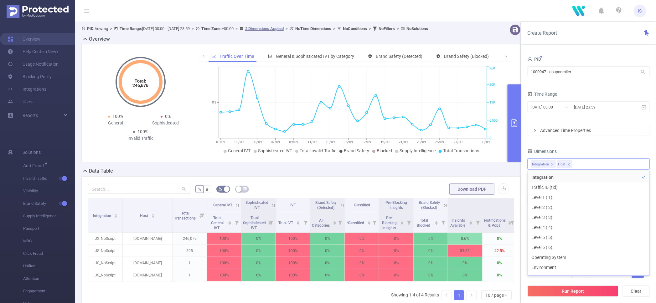
click at [578, 146] on div "PID 1000947 - couponroller 1000947 - couponroller Time Range [DATE] 00:00 _ [DA…" at bounding box center [589, 171] width 122 height 232
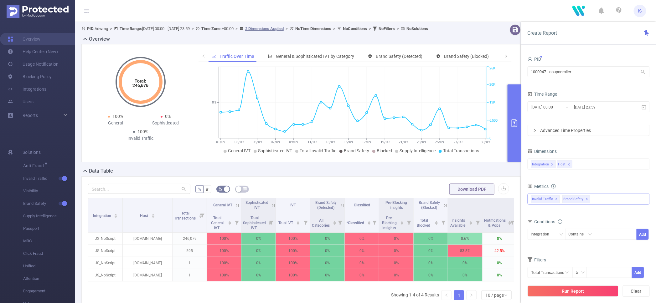
click at [607, 205] on div "total Total General IVT Data Centers Disclosed Bots Known Crawlers Irregular Ac…" at bounding box center [589, 203] width 122 height 18
click at [605, 199] on div "Invalid Traffic ✕ Brand Safety ✕ Anti-Fraud Invalid Traffic Visibility Brand Sa…" at bounding box center [589, 199] width 122 height 11
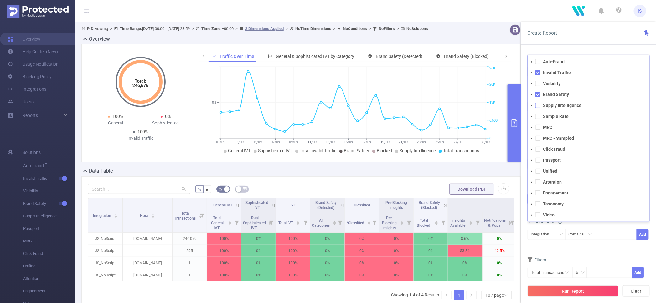
click at [538, 107] on span at bounding box center [538, 105] width 5 height 5
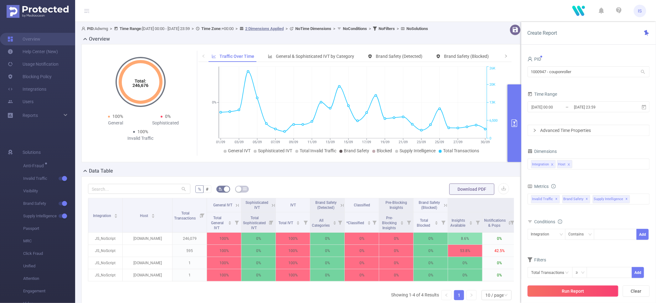
click at [562, 287] on button "Run Report" at bounding box center [573, 291] width 91 height 11
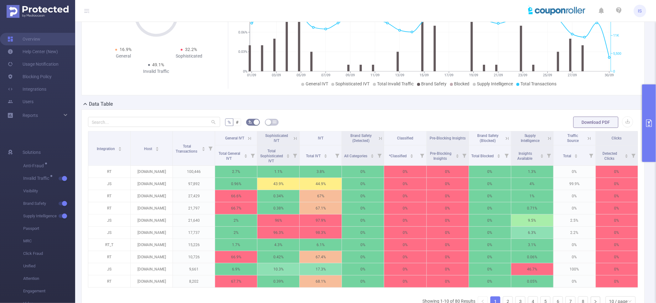
scroll to position [78, 0]
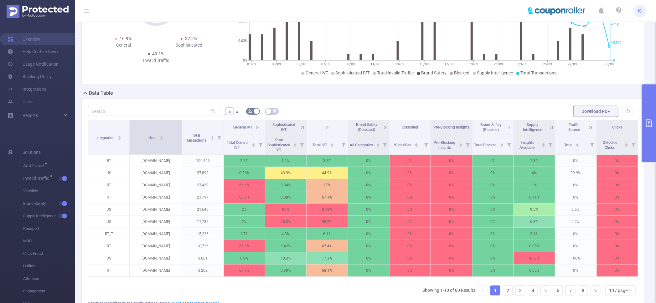
drag, startPoint x: 171, startPoint y: 142, endPoint x: 180, endPoint y: 142, distance: 8.5
click at [180, 142] on span at bounding box center [181, 138] width 3 height 34
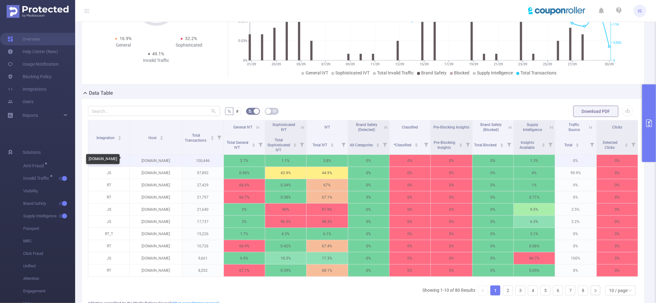
click at [162, 161] on p "[DOMAIN_NAME]" at bounding box center [156, 161] width 52 height 12
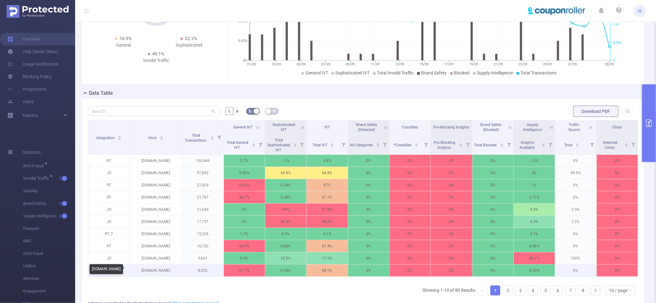
click at [165, 270] on p "[DOMAIN_NAME]" at bounding box center [156, 271] width 52 height 12
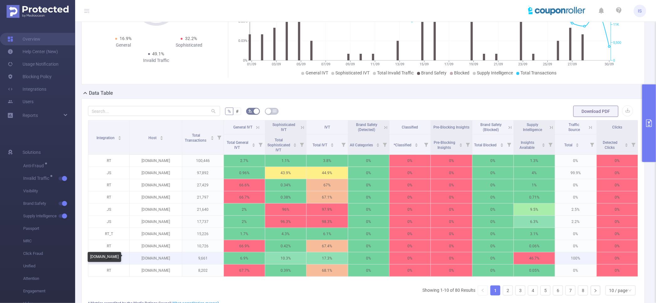
click at [163, 258] on p "[DOMAIN_NAME]" at bounding box center [156, 259] width 52 height 12
click at [549, 125] on icon at bounding box center [552, 128] width 6 height 6
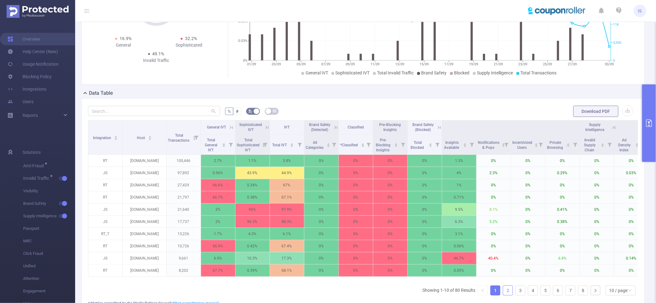
click at [505, 295] on link "2" at bounding box center [507, 290] width 9 height 9
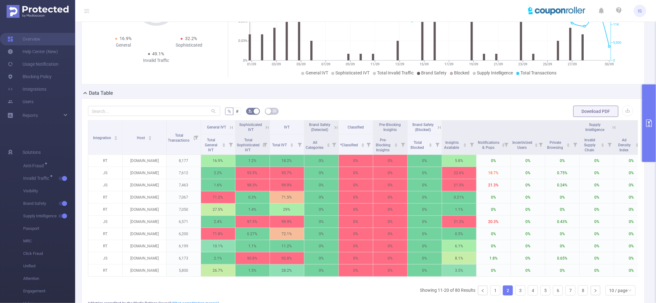
click at [648, 93] on button "primary" at bounding box center [649, 124] width 14 height 78
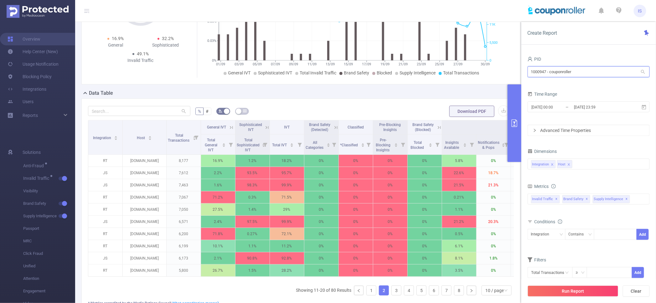
drag, startPoint x: 586, startPoint y: 74, endPoint x: 452, endPoint y: 62, distance: 134.3
click at [452, 62] on section "PID: couponroller > Time Range: [DATE] 00:00 - [DATE] 23:59 > Time Zone: +00:00…" at bounding box center [365, 147] width 581 height 407
paste input "Cortex"
drag, startPoint x: 554, startPoint y: 72, endPoint x: 481, endPoint y: 72, distance: 73.3
click at [481, 72] on section "PID: couponroller > Time Range: [DATE] 00:00 - [DATE] 23:59 > Time Zone: +00:00…" at bounding box center [365, 147] width 581 height 407
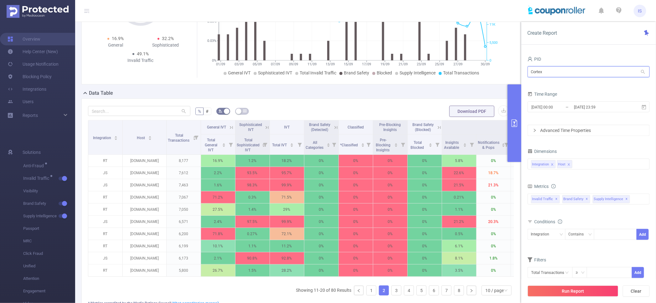
paste input "Admaven"
type input "Admaven"
click at [567, 80] on li "1000916 - Admaven 768 [615 rows]" at bounding box center [589, 85] width 122 height 10
click at [589, 161] on div "Integration Host" at bounding box center [588, 164] width 115 height 10
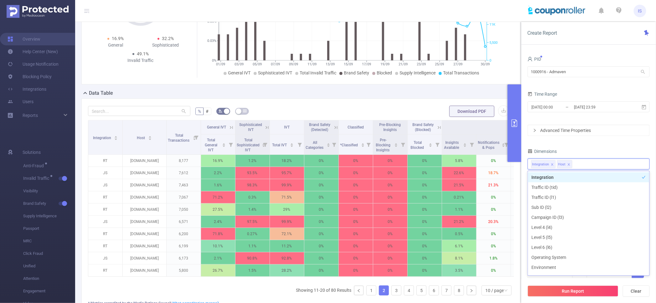
click at [570, 148] on div "Dimensions" at bounding box center [589, 152] width 122 height 10
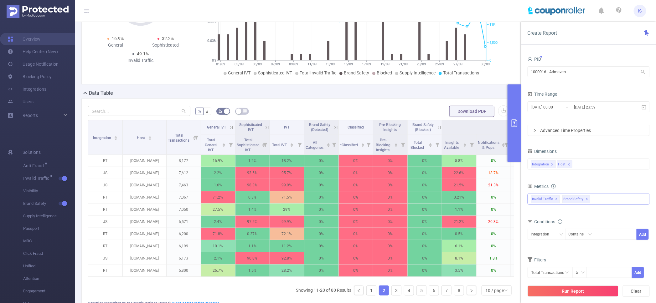
click at [603, 199] on div "Invalid Traffic ✕ Brand Safety ✕ Anti-Fraud Invalid Traffic Visibility Brand Sa…" at bounding box center [589, 199] width 122 height 11
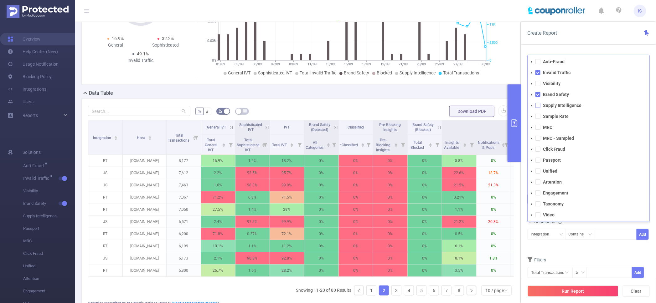
click at [539, 107] on span at bounding box center [538, 105] width 5 height 5
click at [573, 296] on button "Run Report" at bounding box center [573, 291] width 91 height 11
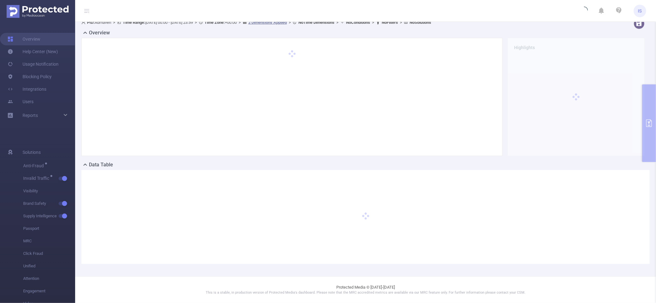
scroll to position [6, 0]
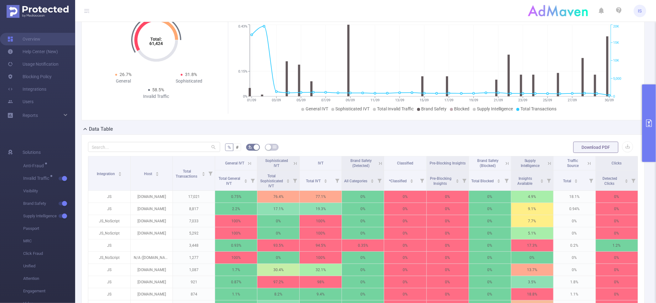
scroll to position [84, 0]
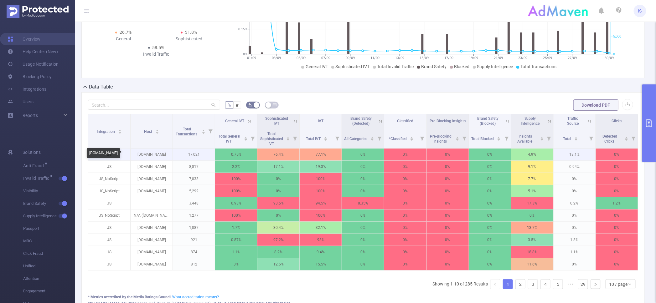
click at [159, 154] on p "[DOMAIN_NAME]" at bounding box center [152, 155] width 42 height 12
drag, startPoint x: 146, startPoint y: 166, endPoint x: 168, endPoint y: 168, distance: 22.3
click at [172, 168] on tr "JS [DOMAIN_NAME] 8,817 2.2% 17.1% 19.3% 0% 0% 0% 0% 9.1% 0.94% 0%" at bounding box center [363, 167] width 550 height 12
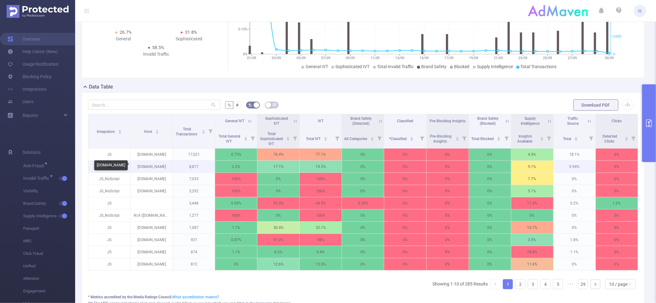
drag, startPoint x: 166, startPoint y: 167, endPoint x: 152, endPoint y: 167, distance: 13.8
click at [152, 167] on p "[DOMAIN_NAME]" at bounding box center [152, 167] width 42 height 12
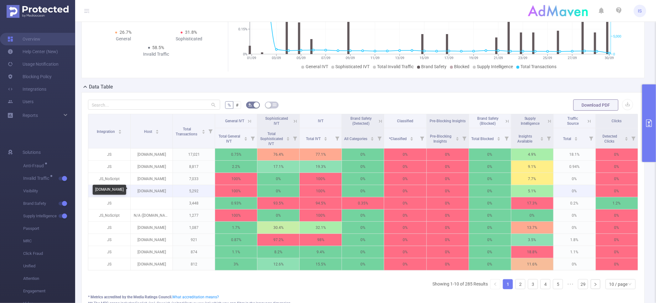
click at [152, 190] on p "[DOMAIN_NAME]" at bounding box center [152, 191] width 42 height 12
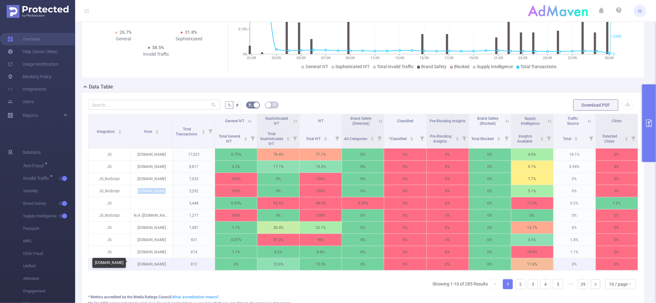
drag, startPoint x: 140, startPoint y: 262, endPoint x: 167, endPoint y: 264, distance: 27.6
click at [167, 264] on p "[DOMAIN_NAME]" at bounding box center [152, 265] width 42 height 12
click at [157, 262] on p "[DOMAIN_NAME]" at bounding box center [152, 265] width 42 height 12
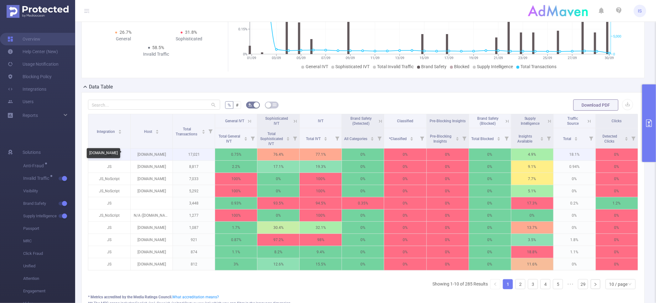
click at [155, 153] on p "[DOMAIN_NAME]" at bounding box center [152, 155] width 42 height 12
click at [516, 289] on link "2" at bounding box center [520, 284] width 9 height 9
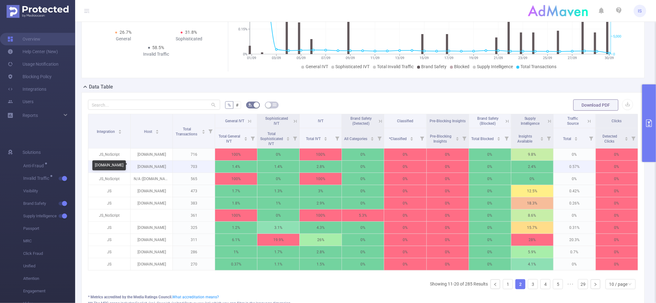
click at [151, 168] on p "[DOMAIN_NAME]" at bounding box center [152, 167] width 42 height 12
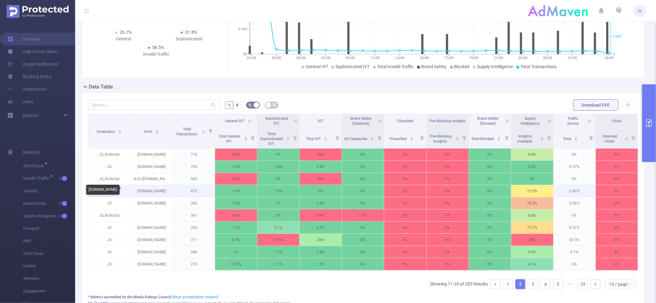
click at [147, 191] on p "[DOMAIN_NAME]" at bounding box center [152, 191] width 42 height 12
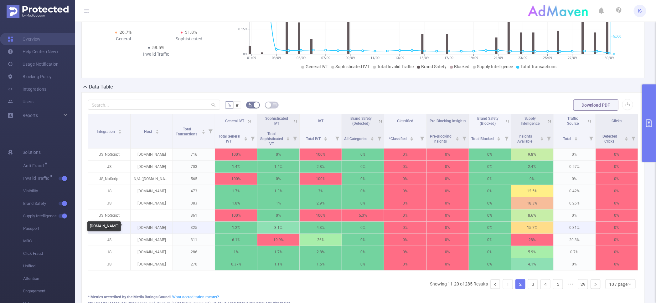
click at [152, 229] on p "[DOMAIN_NAME]" at bounding box center [152, 228] width 42 height 12
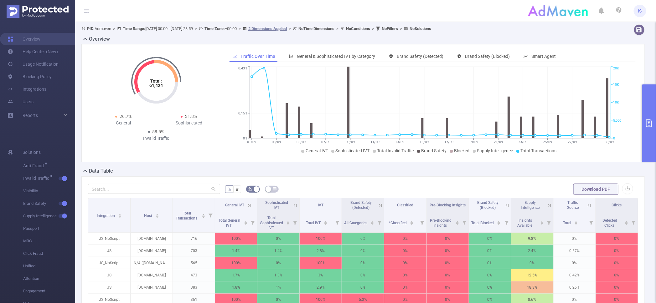
scroll to position [158, 0]
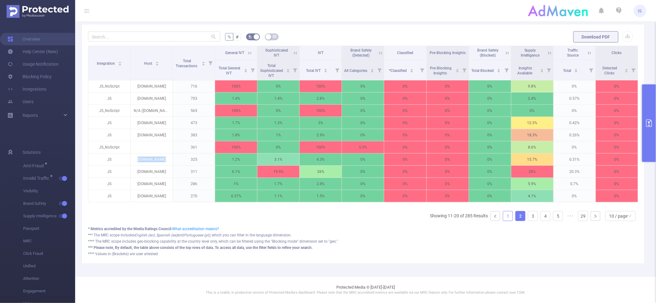
click at [503, 217] on link "1" at bounding box center [507, 216] width 9 height 9
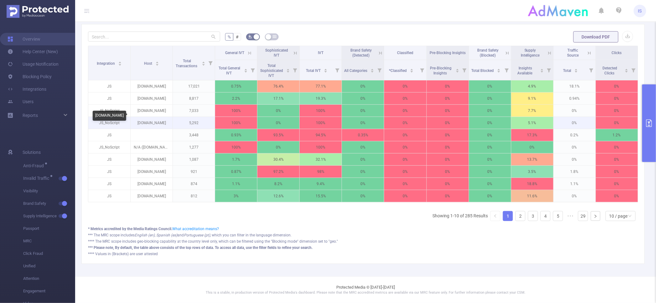
drag, startPoint x: 129, startPoint y: 114, endPoint x: 149, endPoint y: 113, distance: 20.4
click at [149, 113] on body "IS Overview Help Center (New) Usage Notification Blocking Policy Integrations U…" at bounding box center [328, 151] width 656 height 303
click at [149, 93] on p "[DOMAIN_NAME]" at bounding box center [152, 99] width 42 height 12
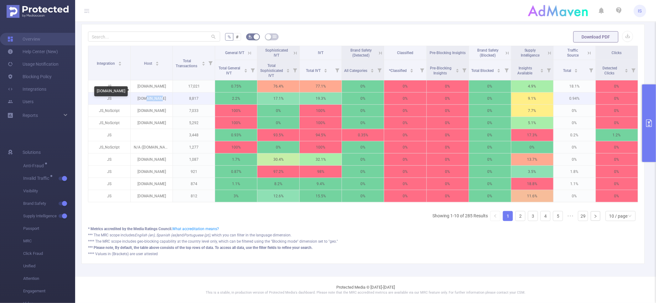
click at [149, 93] on p "[DOMAIN_NAME]" at bounding box center [152, 99] width 42 height 12
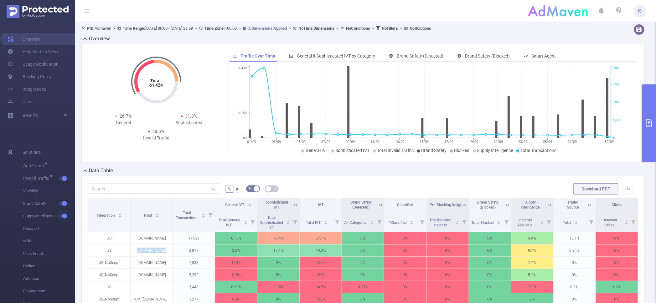
scroll to position [0, 0]
